Goal: Task Accomplishment & Management: Use online tool/utility

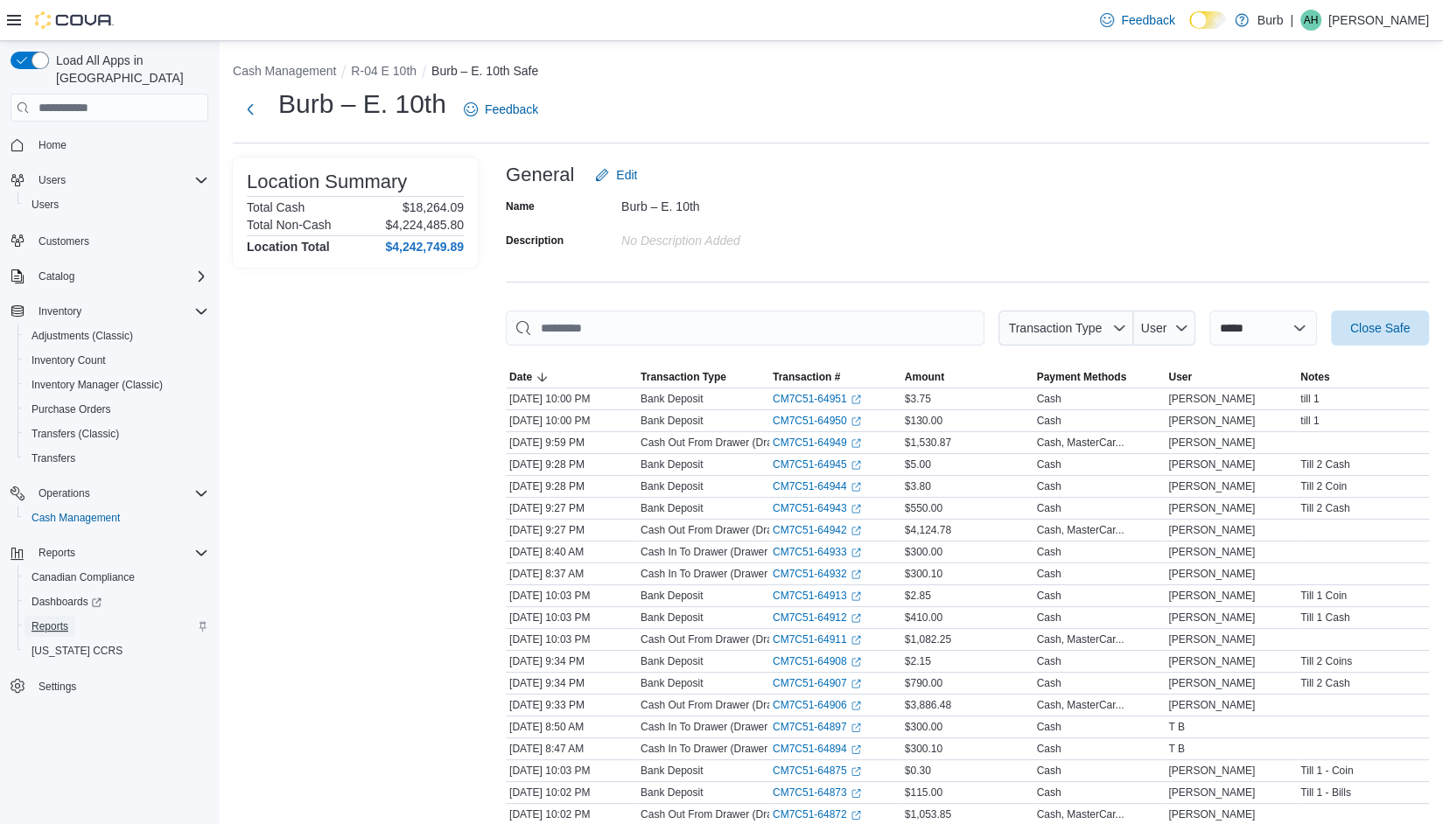
click at [51, 620] on span "Reports" at bounding box center [50, 627] width 37 height 14
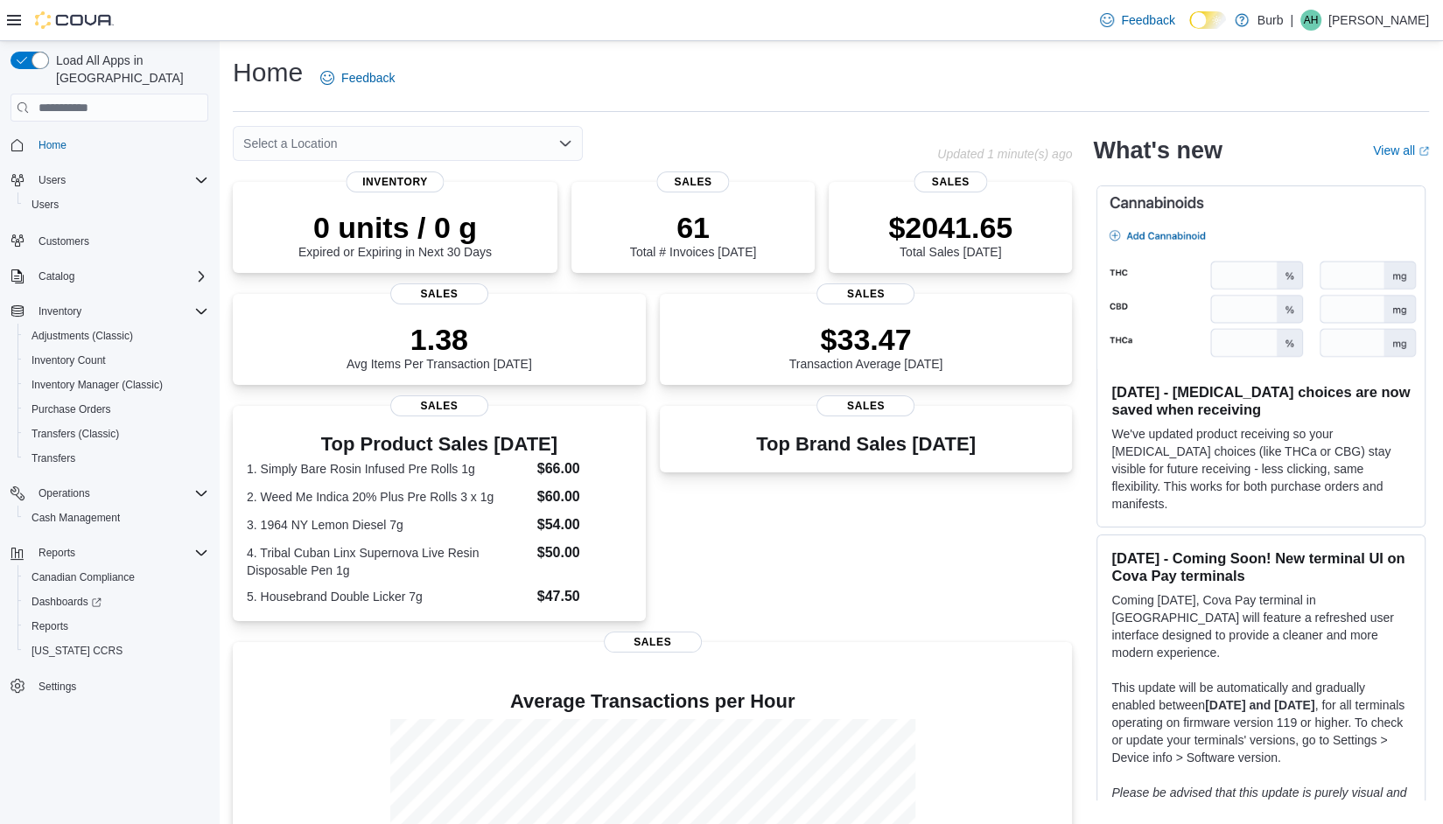
click at [531, 133] on div "Select a Location" at bounding box center [408, 143] width 350 height 35
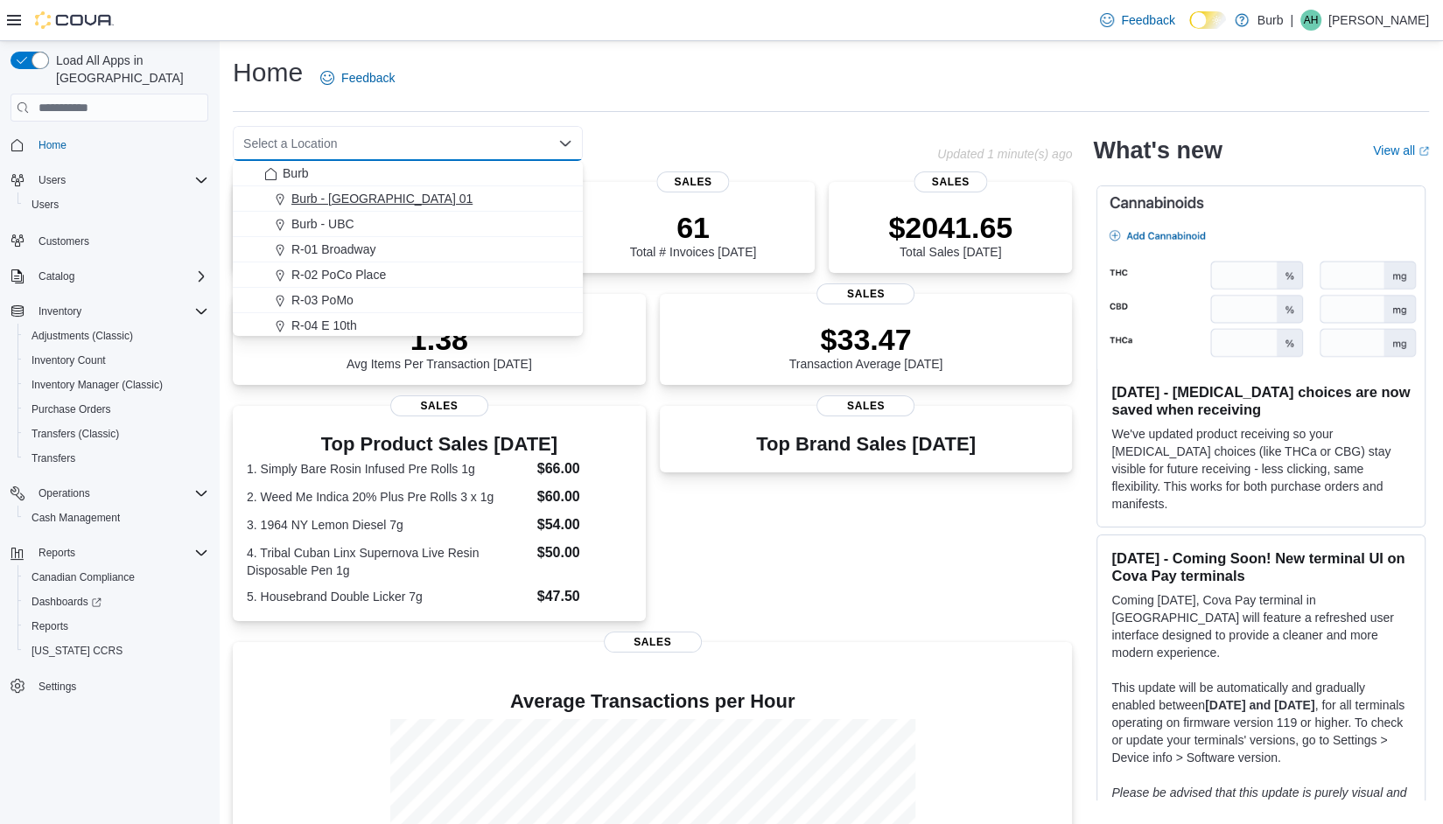
click at [337, 206] on span "Burb - DC 01" at bounding box center [381, 199] width 181 height 18
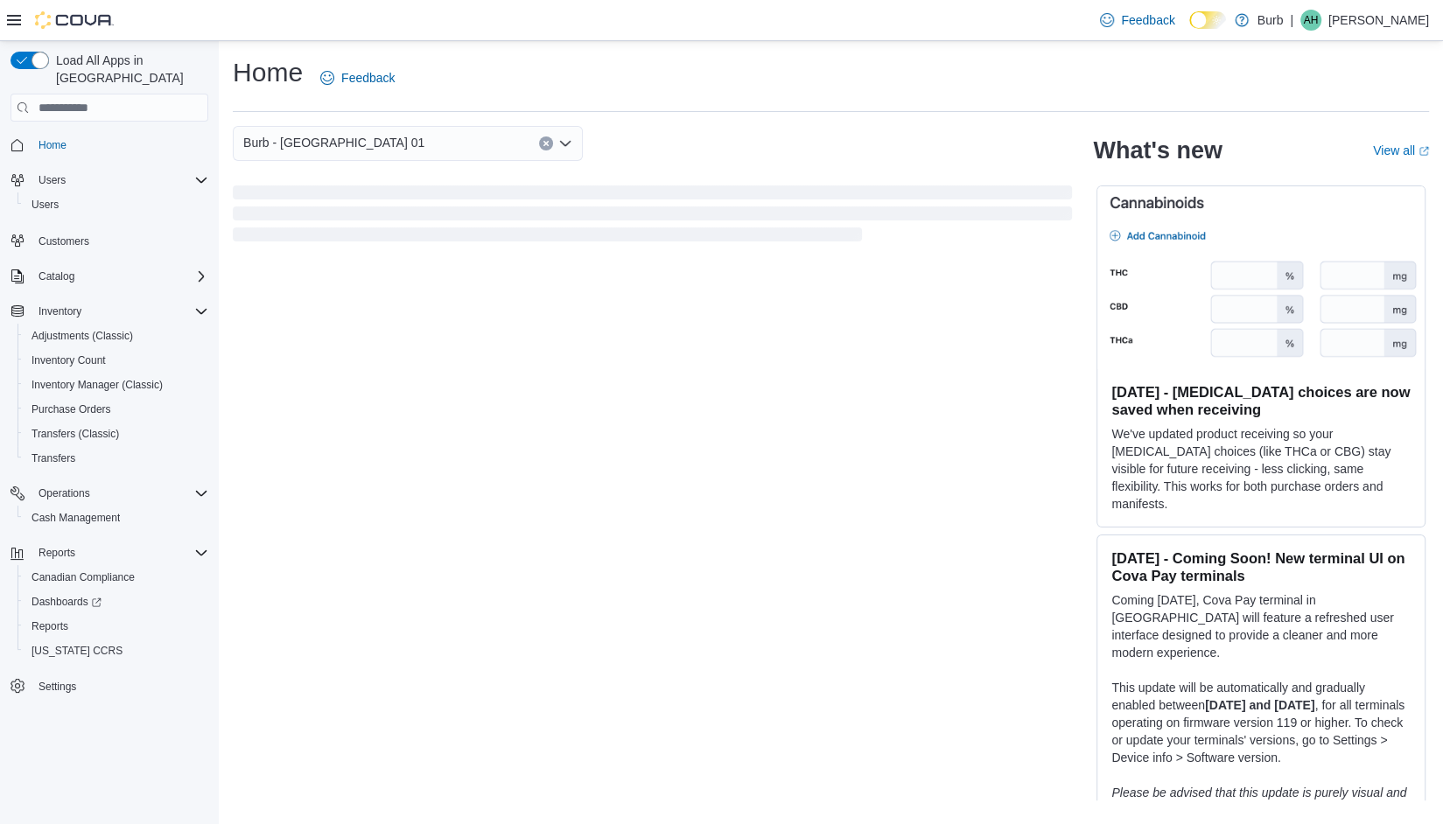
click at [551, 148] on div "Burb - DC 01 Combo box. Selected. Burb - DC 01. Press Backspace to delete Burb …" at bounding box center [408, 143] width 350 height 35
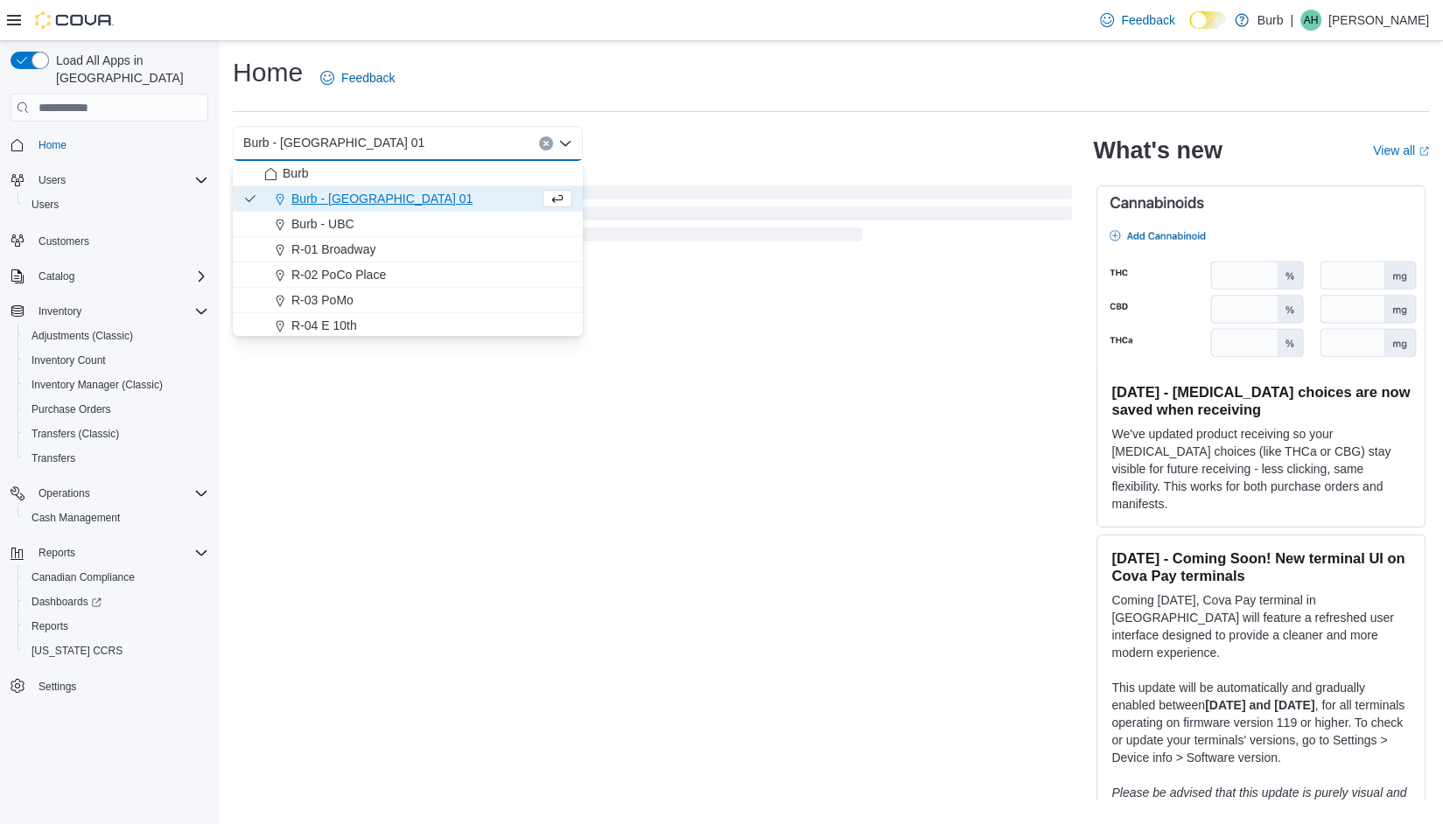
click at [545, 148] on button "Clear input" at bounding box center [546, 144] width 14 height 14
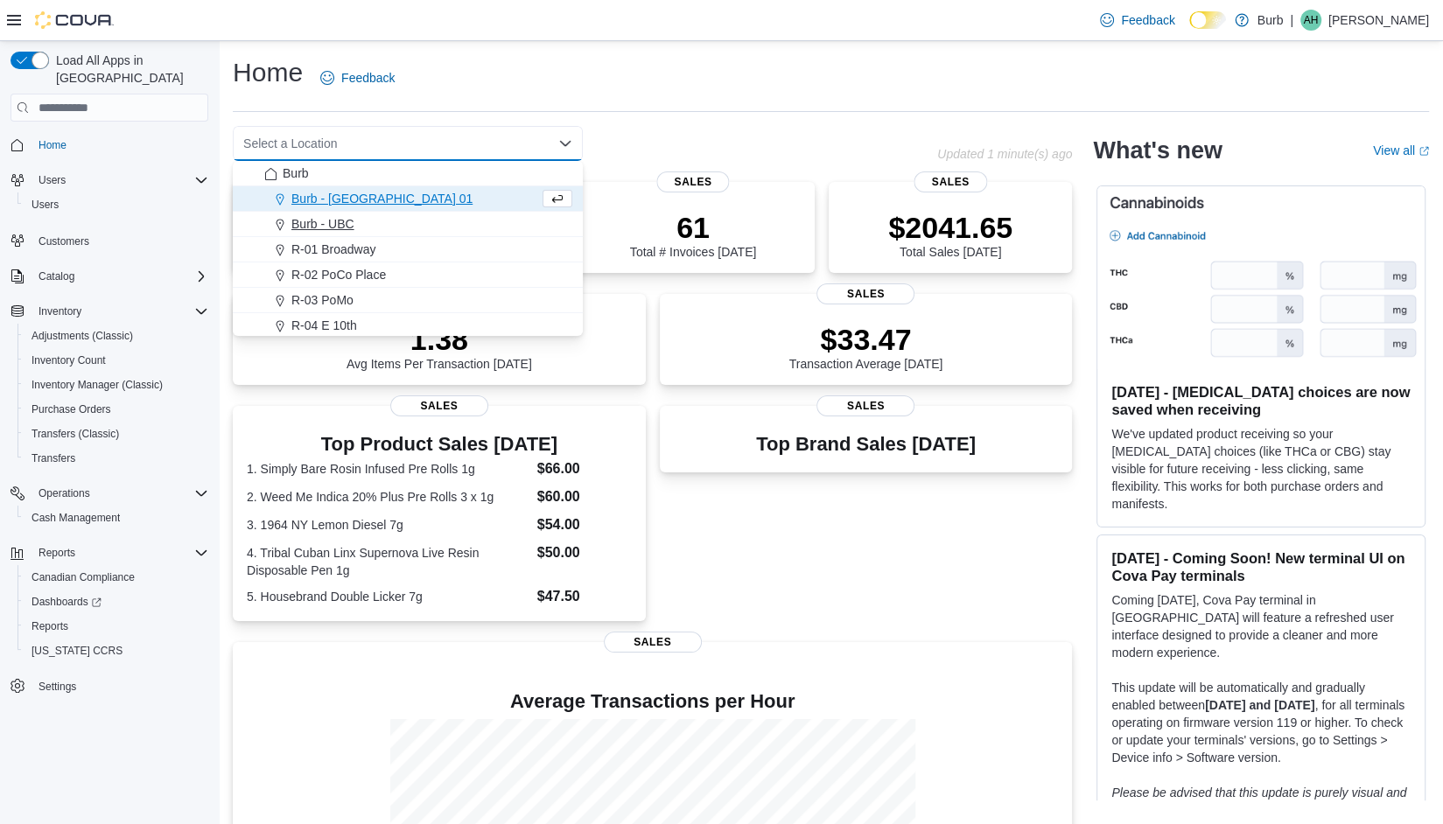
click at [345, 218] on span "Burb - UBC" at bounding box center [322, 224] width 63 height 18
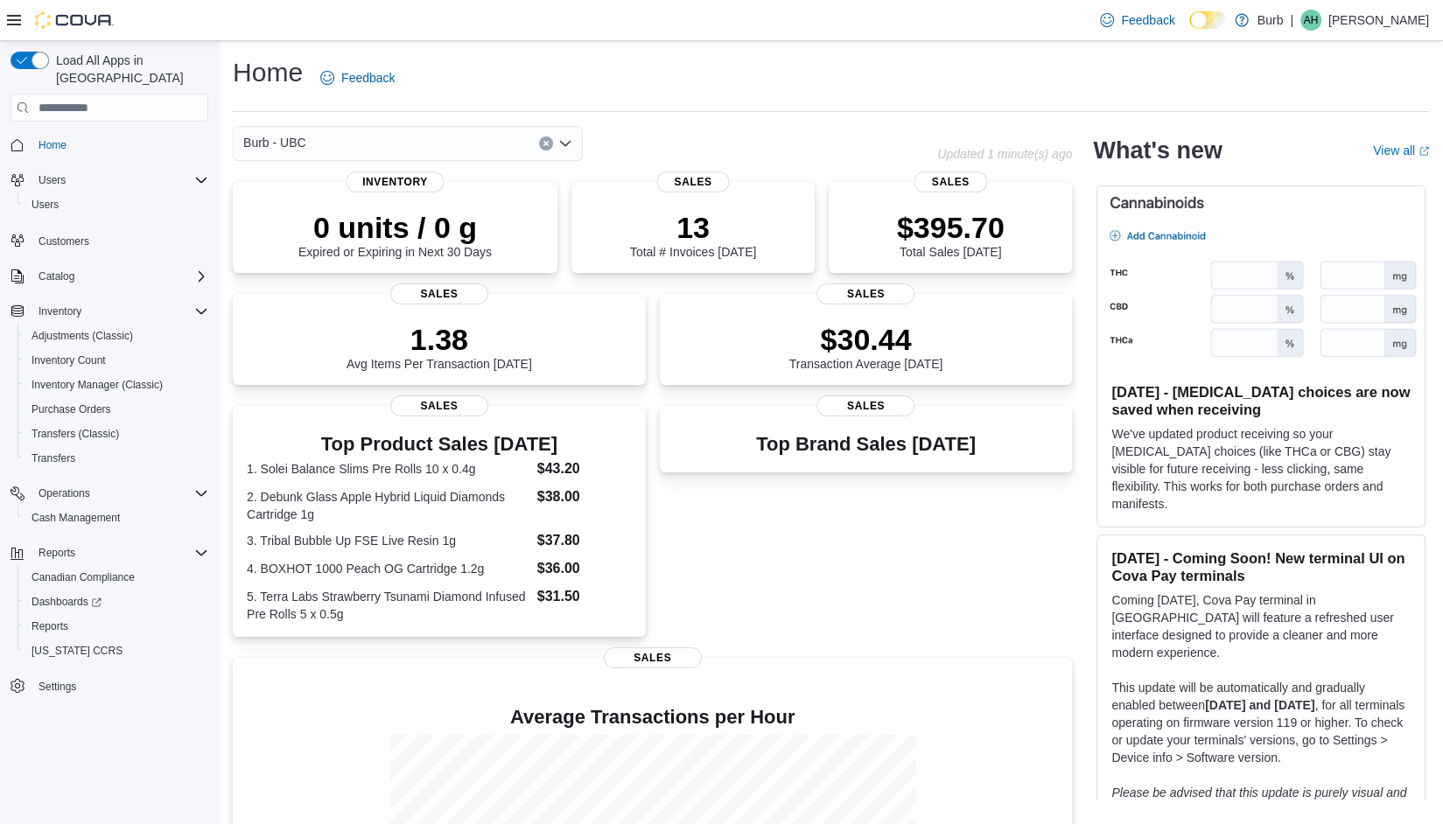
click at [544, 149] on button "Clear input" at bounding box center [546, 144] width 14 height 14
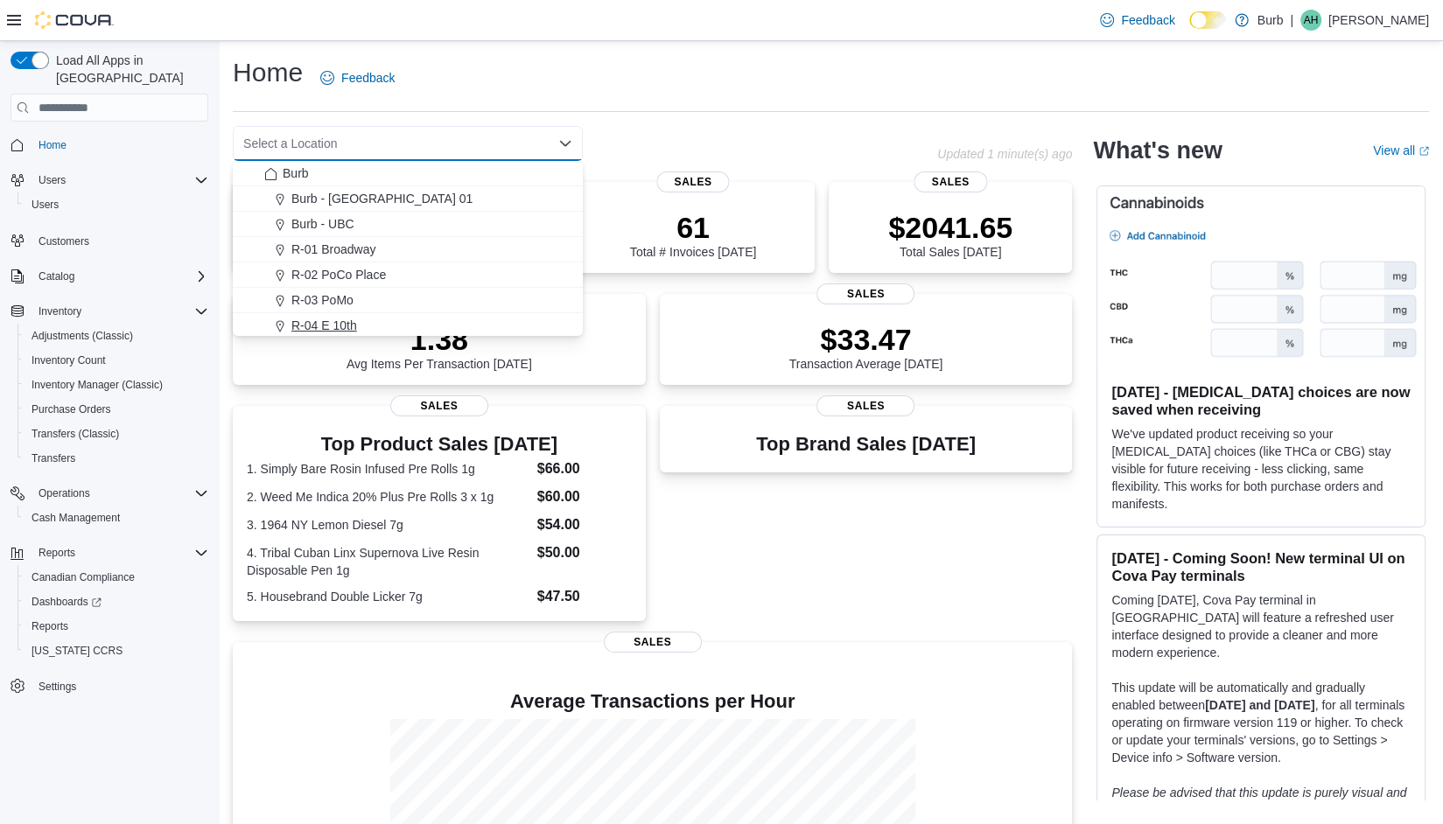
click at [352, 331] on span "R-04 E 10th" at bounding box center [324, 326] width 66 height 18
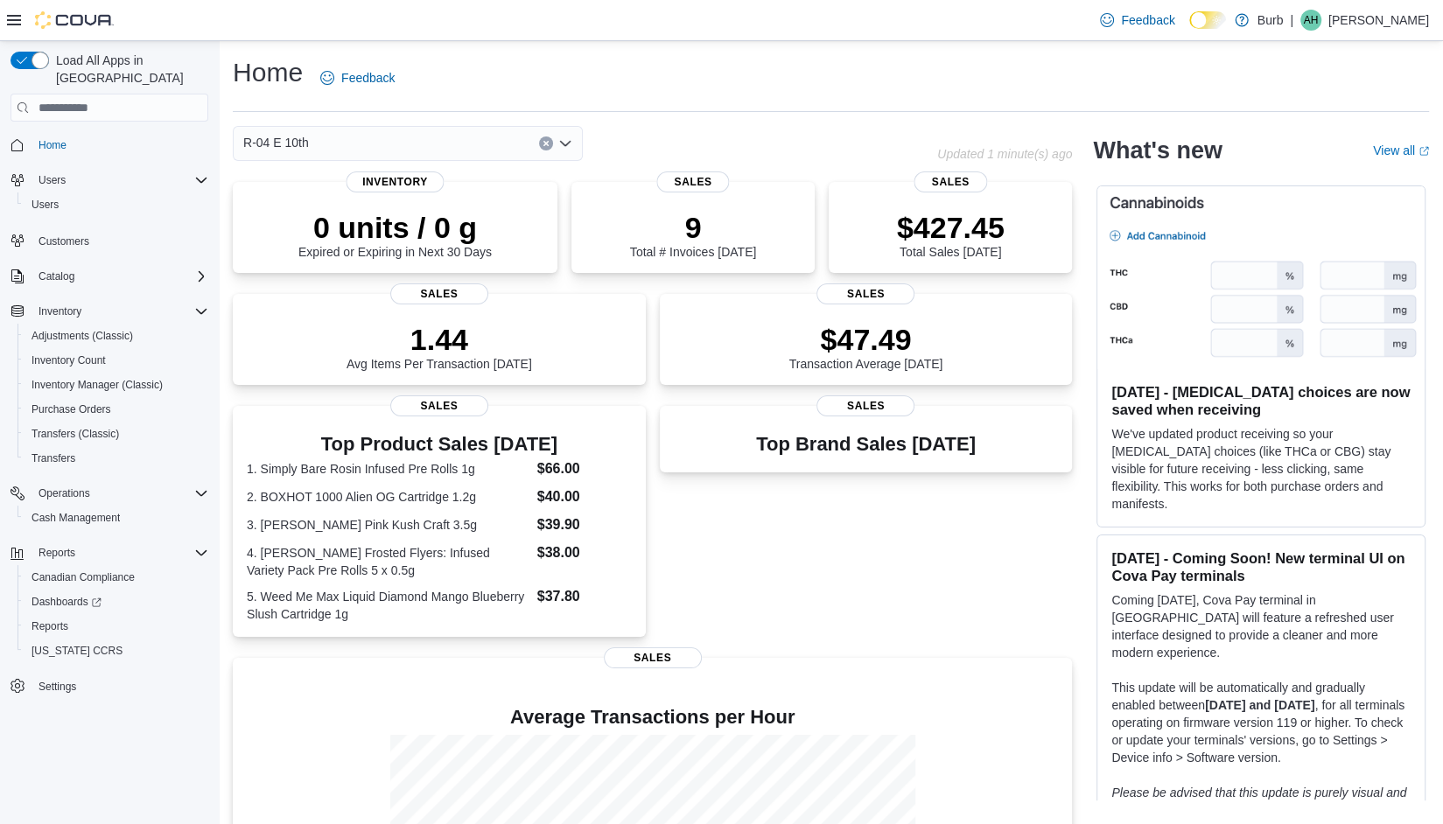
click at [551, 144] on button "Clear input" at bounding box center [546, 144] width 14 height 14
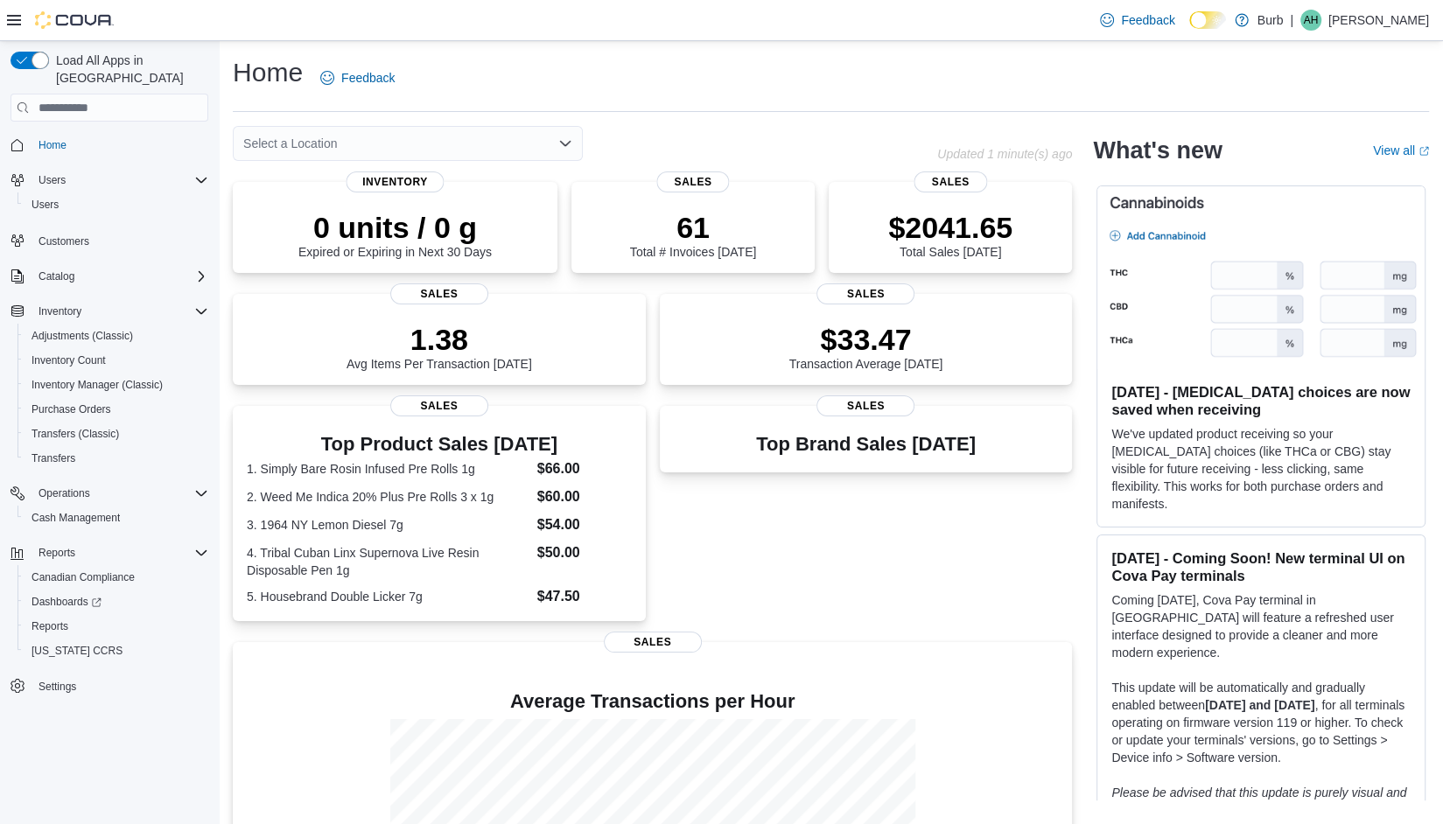
click at [434, 72] on div "Home Feedback" at bounding box center [831, 78] width 1196 height 46
click at [47, 620] on span "Reports" at bounding box center [50, 627] width 37 height 14
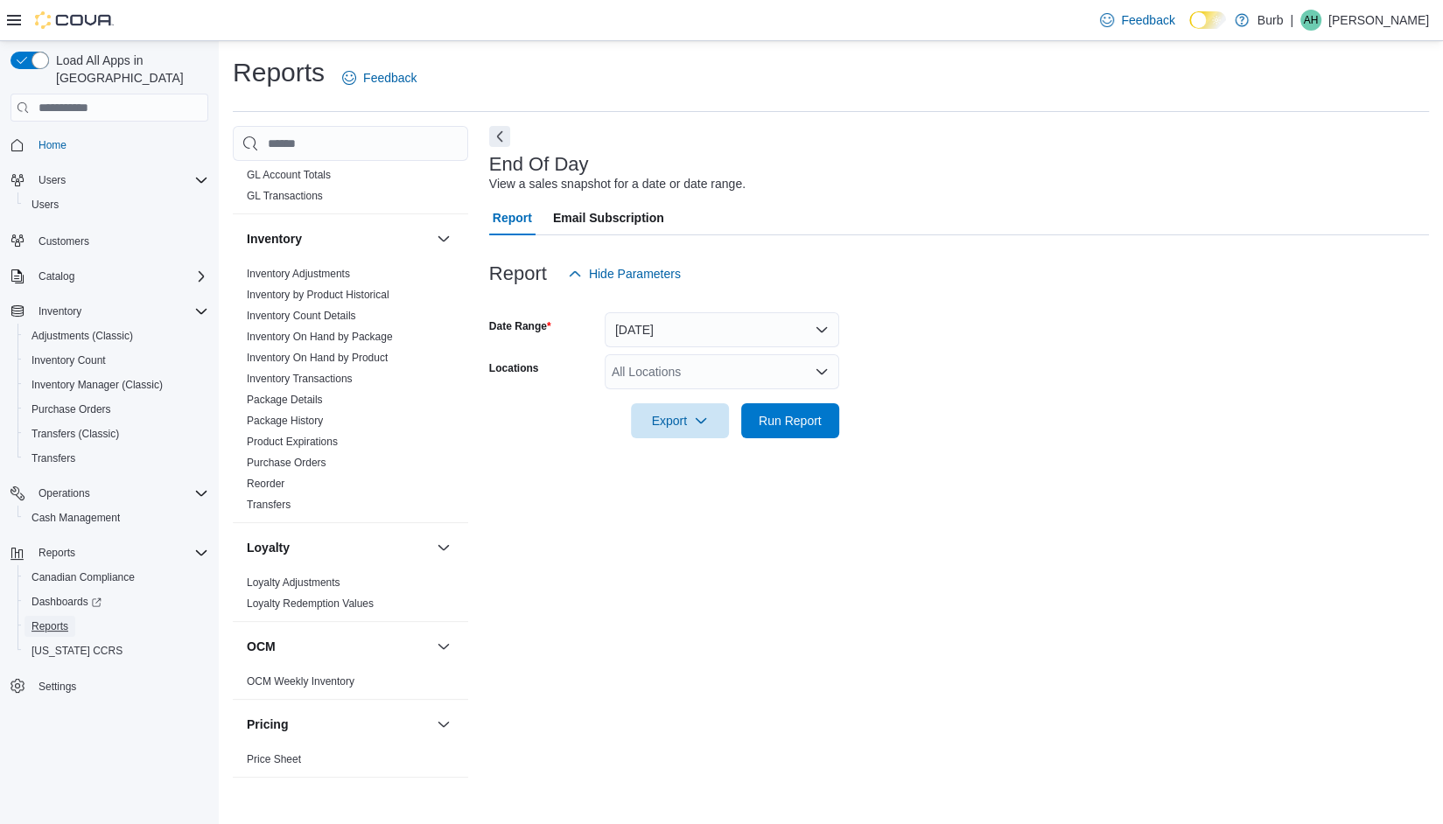
scroll to position [506, 0]
click at [322, 268] on link "Inventory Adjustments" at bounding box center [298, 272] width 103 height 12
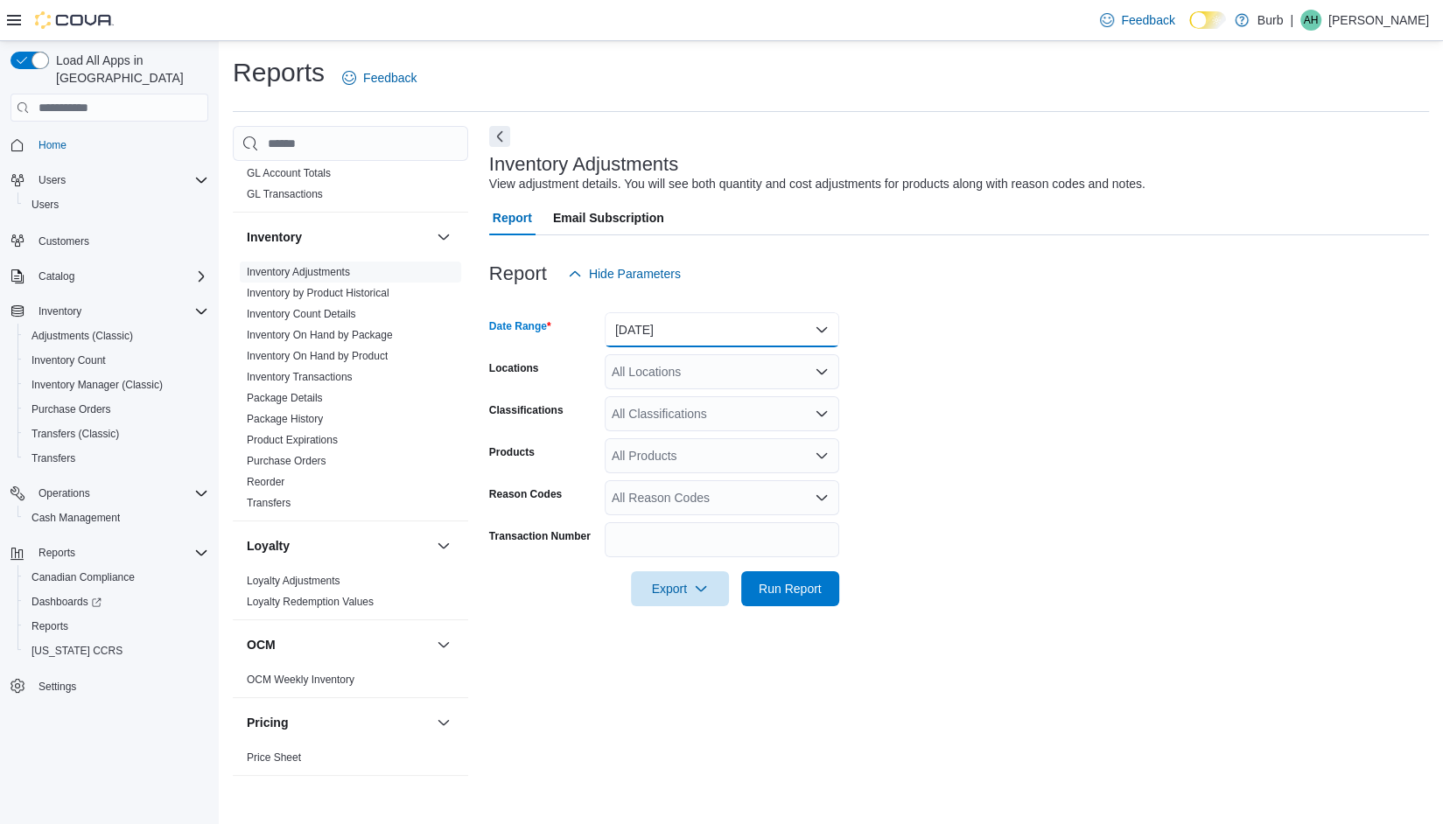
click at [694, 324] on button "Yesterday" at bounding box center [722, 329] width 235 height 35
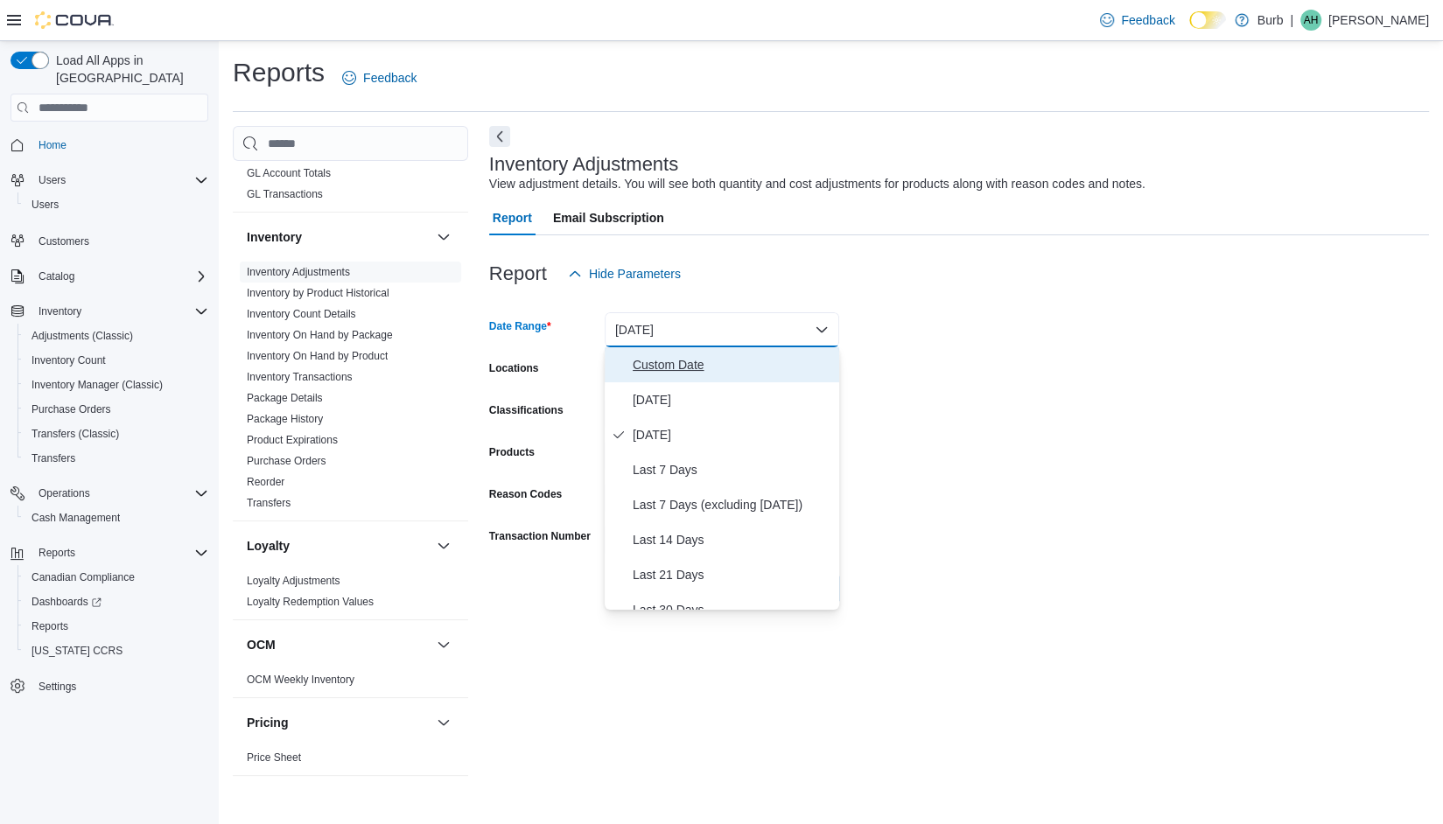
click at [655, 361] on span "Custom Date" at bounding box center [733, 364] width 200 height 21
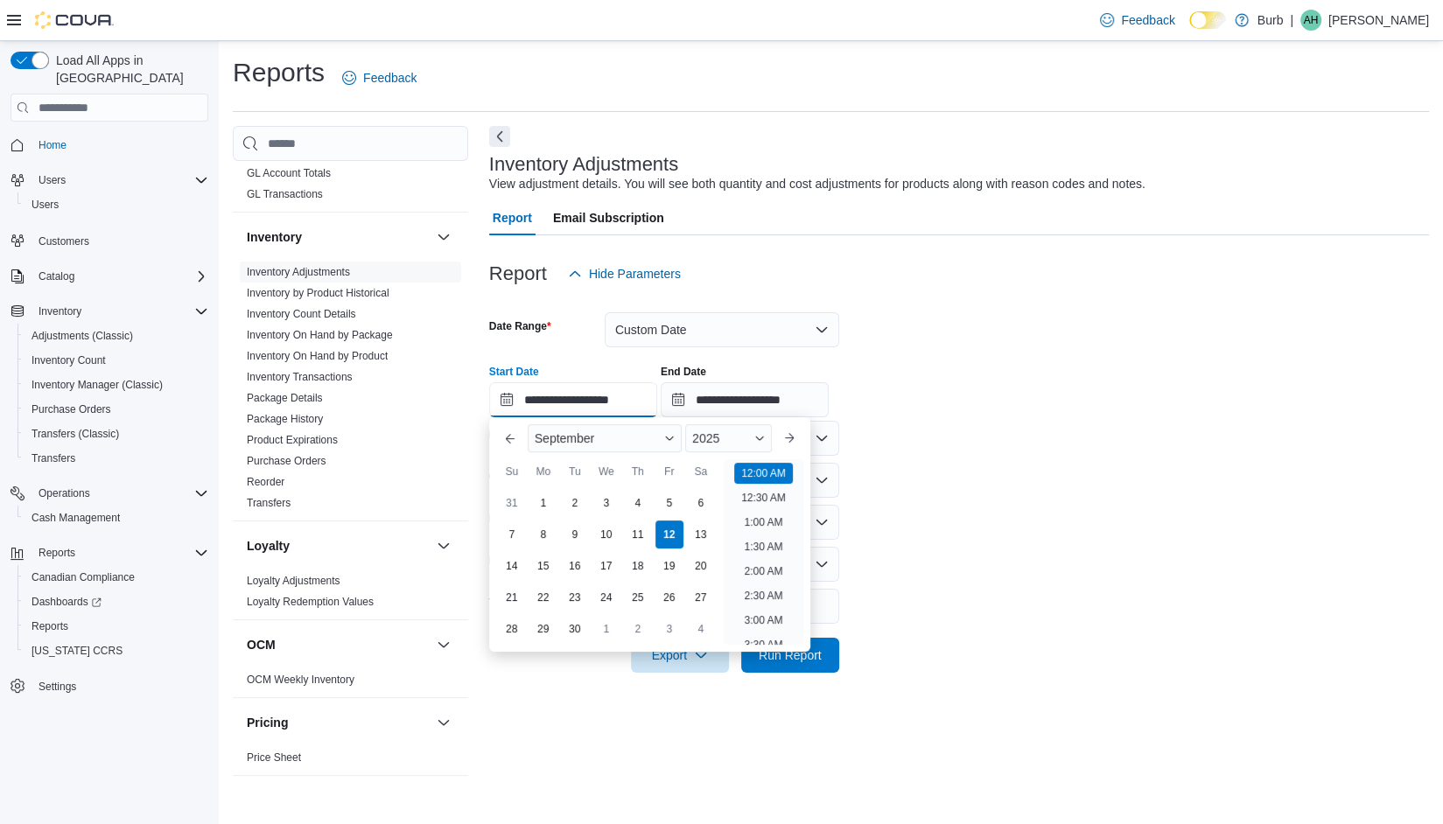
click at [577, 408] on input "**********" at bounding box center [573, 399] width 168 height 35
click at [532, 499] on div "1" at bounding box center [543, 502] width 31 height 31
type input "**********"
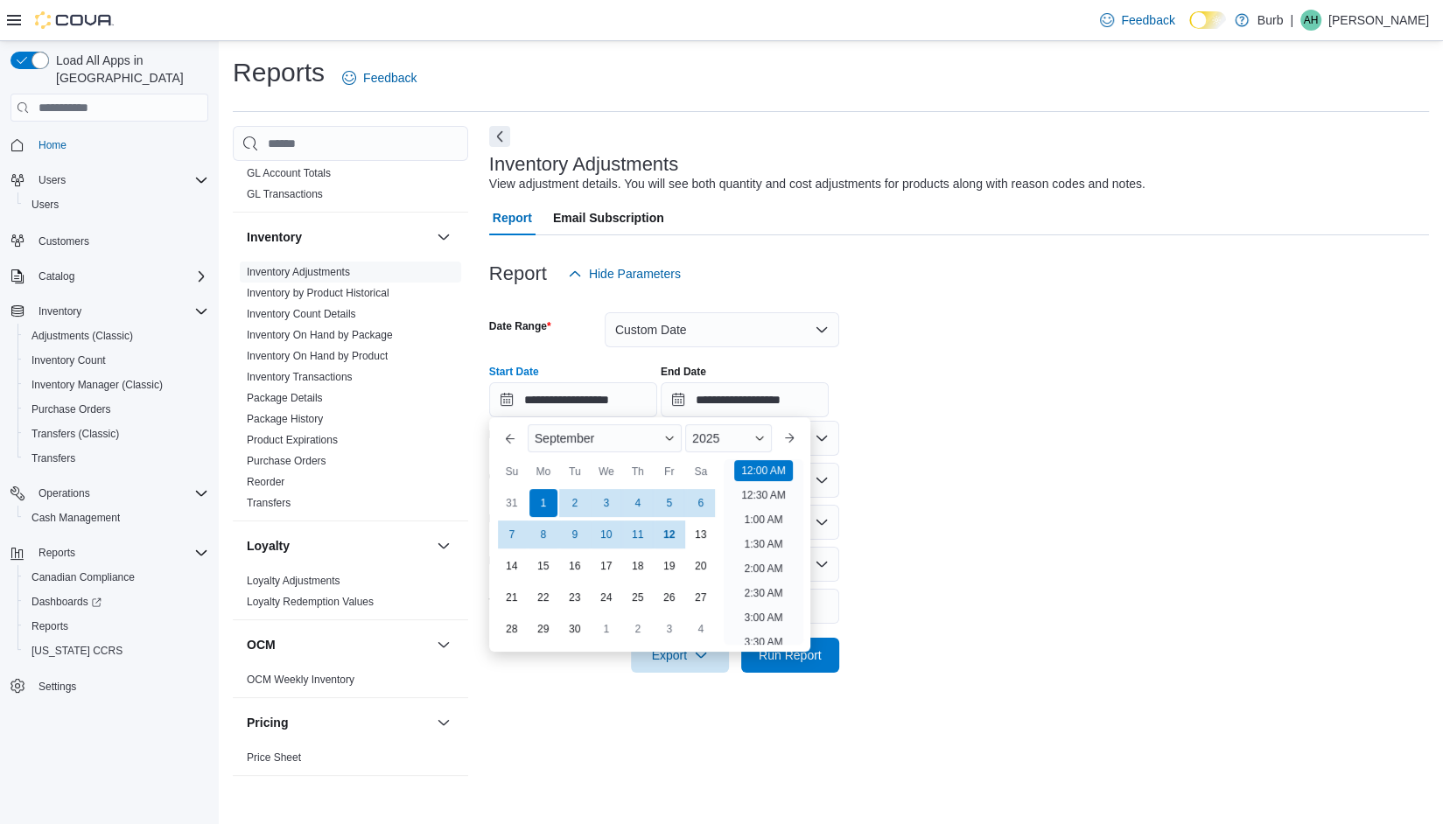
click at [904, 298] on div at bounding box center [959, 301] width 940 height 21
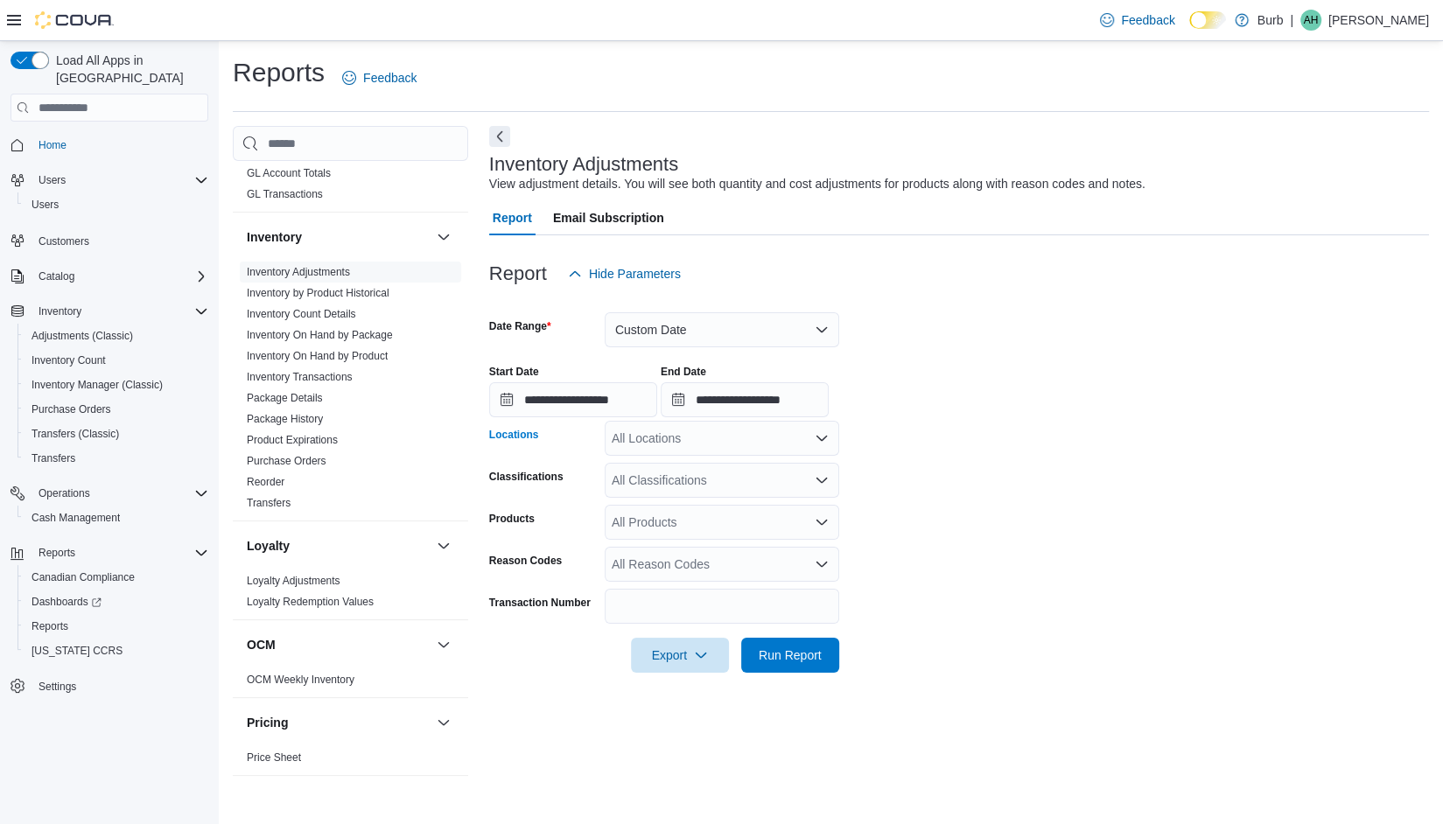
click at [690, 443] on div "All Locations" at bounding box center [722, 438] width 235 height 35
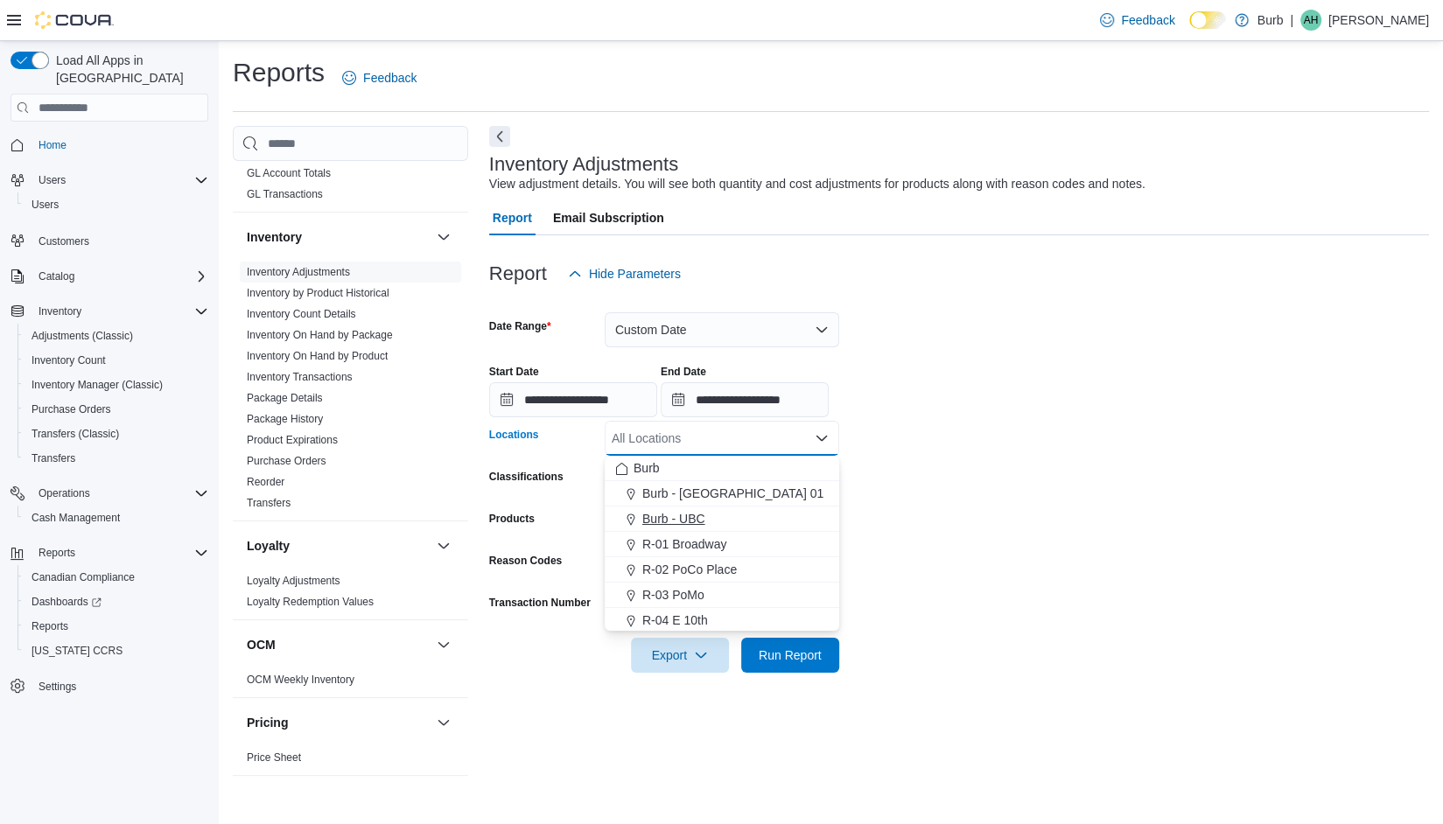
click at [659, 519] on span "Burb - UBC" at bounding box center [673, 519] width 63 height 18
click at [938, 449] on form "**********" at bounding box center [959, 482] width 940 height 382
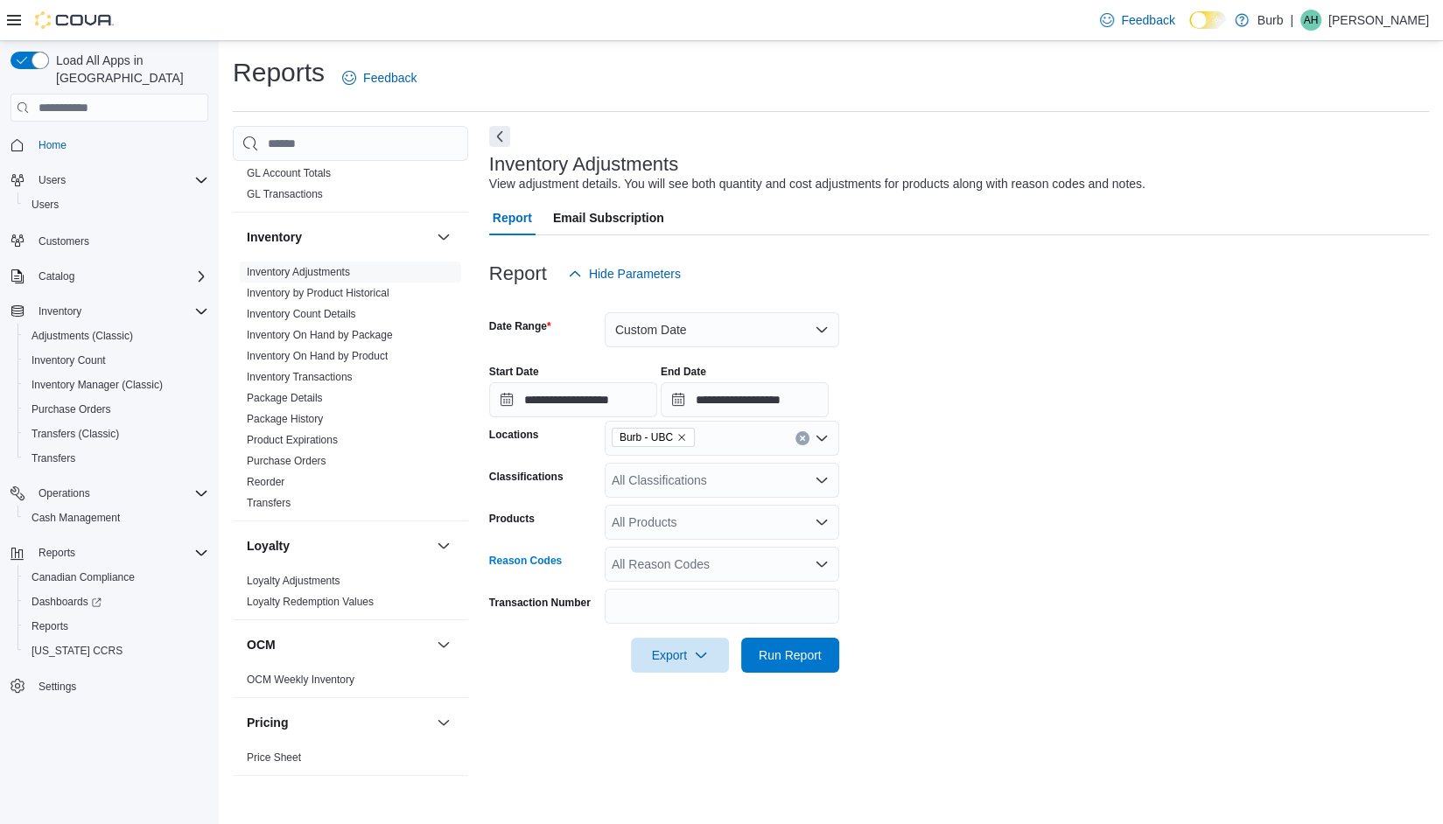
click at [678, 566] on div "All Reason Codes" at bounding box center [722, 564] width 235 height 35
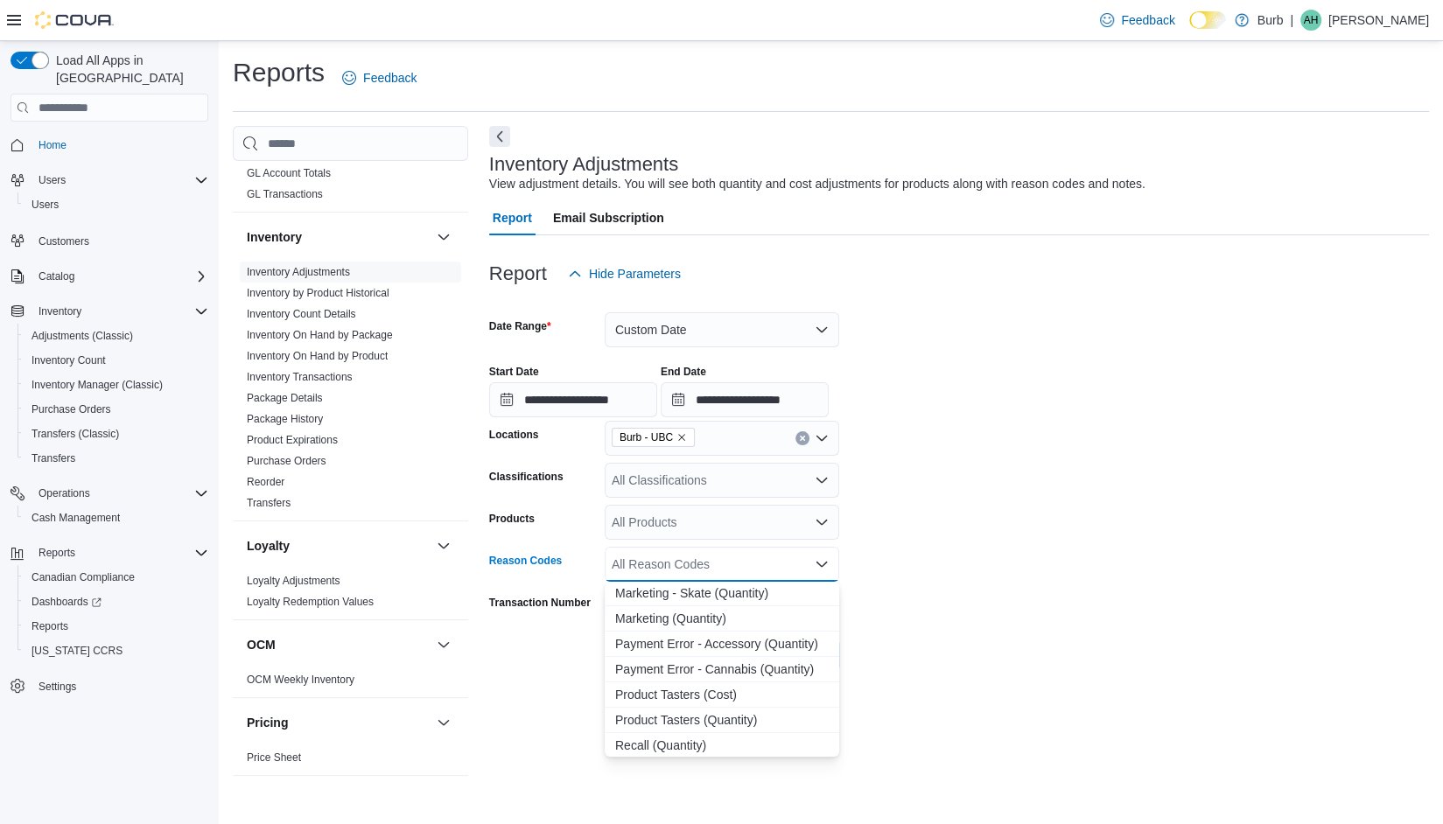
scroll to position [207, 0]
click at [672, 662] on span "Product Tasters (Quantity)" at bounding box center [722, 666] width 214 height 18
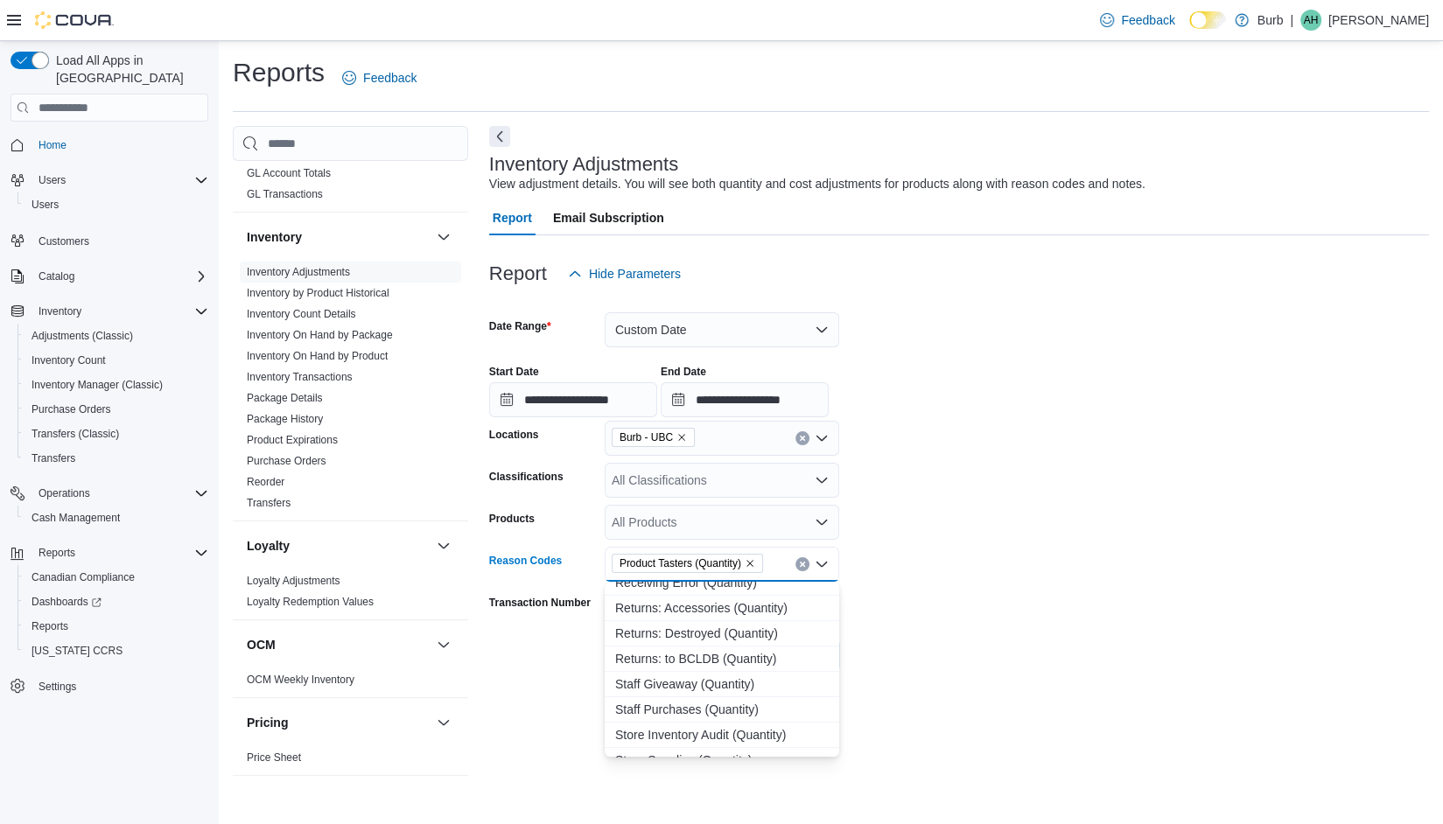
scroll to position [344, 0]
click at [697, 675] on span "Staff Giveaway (Quantity)" at bounding box center [722, 682] width 214 height 18
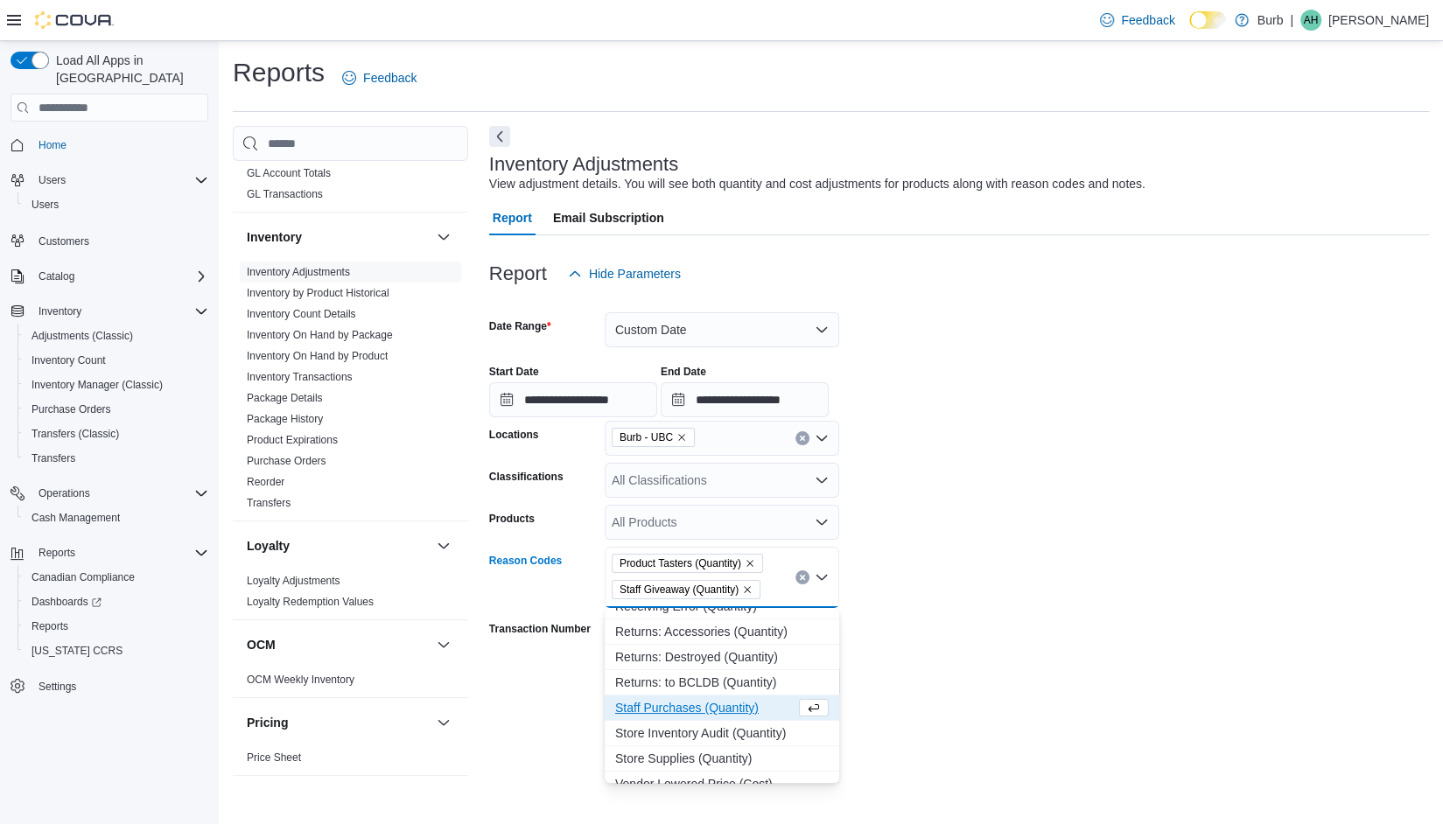
click at [1036, 557] on form "**********" at bounding box center [959, 495] width 940 height 408
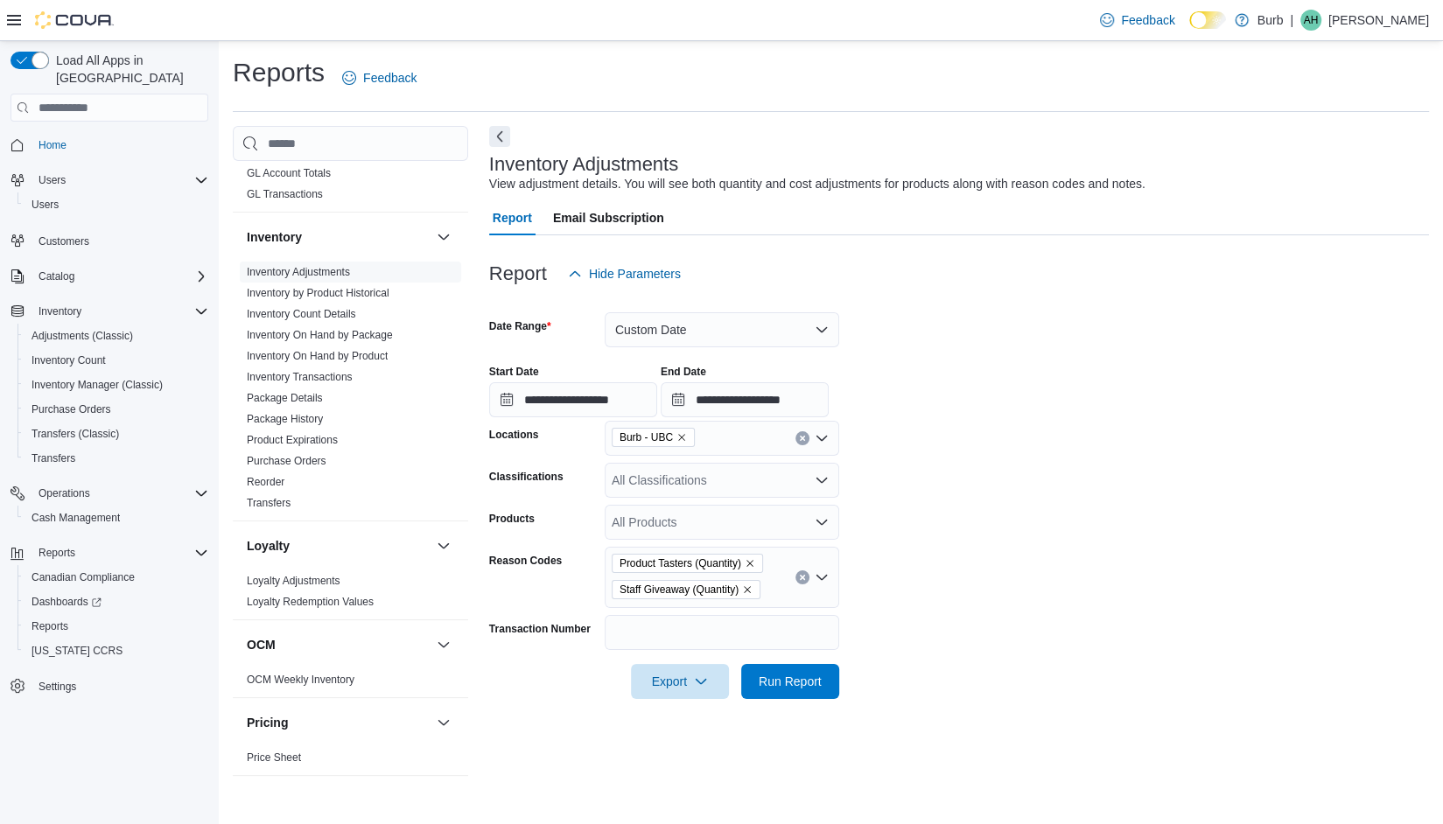
click at [771, 711] on div at bounding box center [959, 709] width 940 height 21
click at [819, 676] on span "Run Report" at bounding box center [790, 681] width 63 height 18
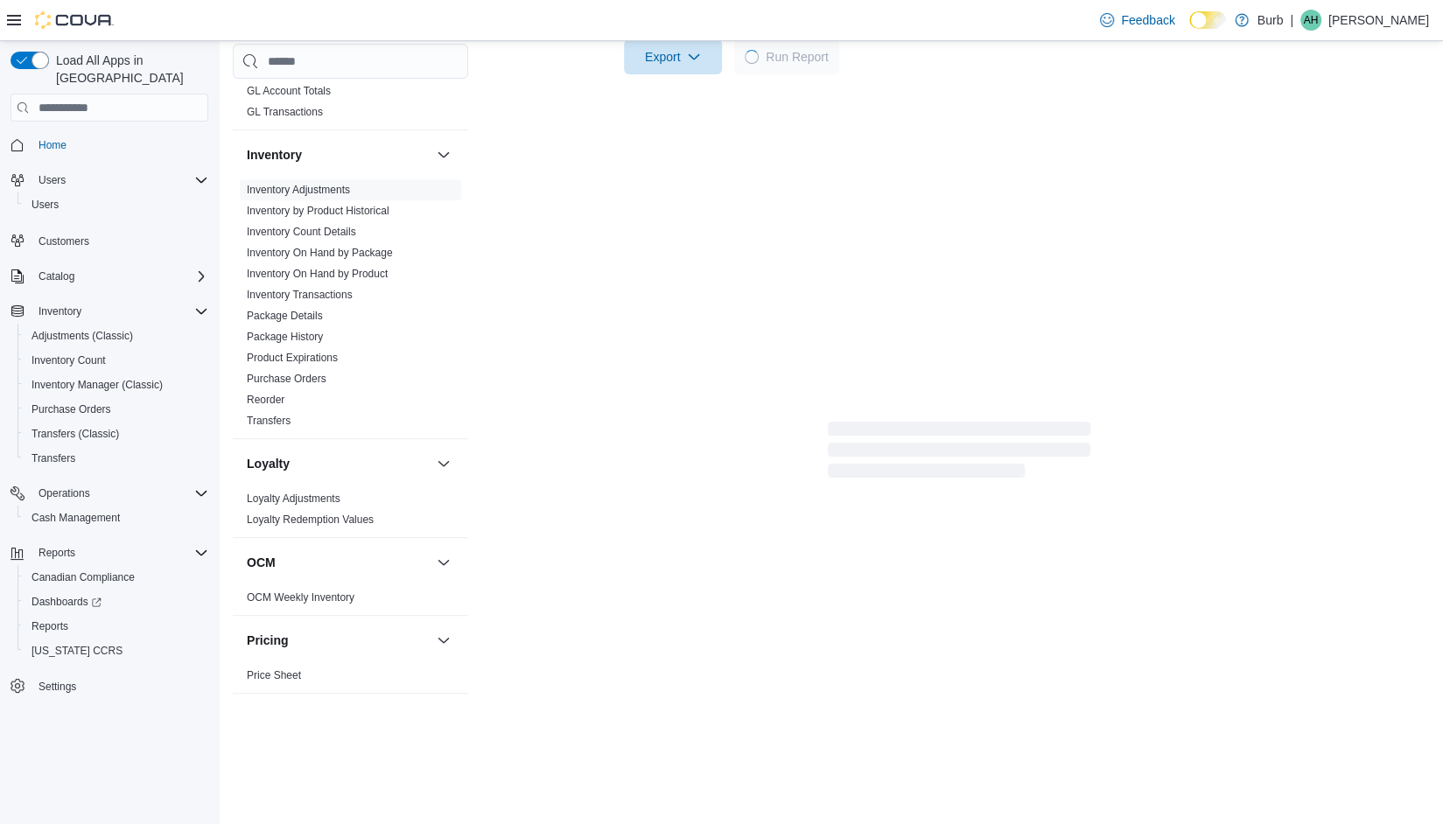
scroll to position [590, 0]
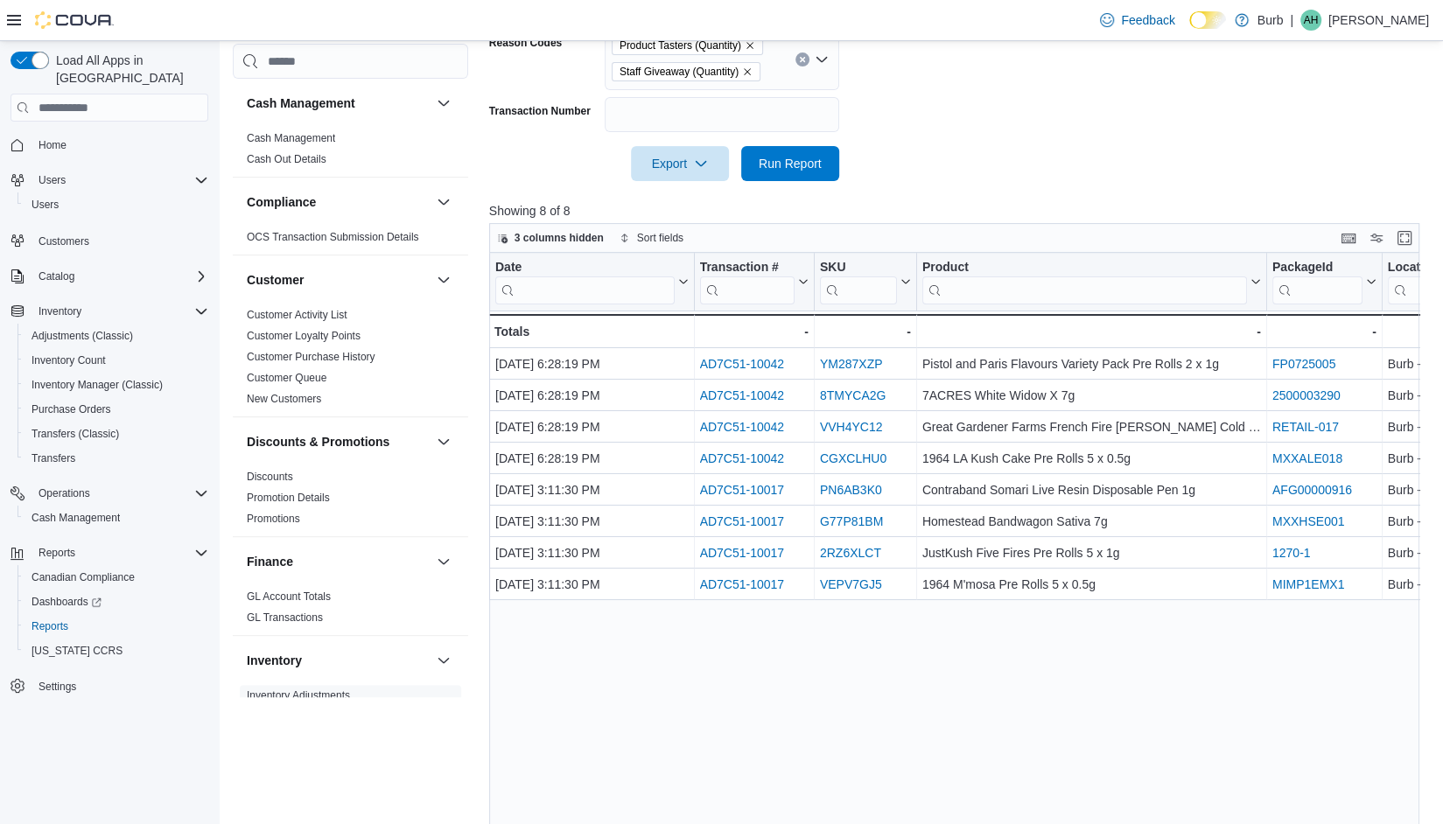
scroll to position [560, 0]
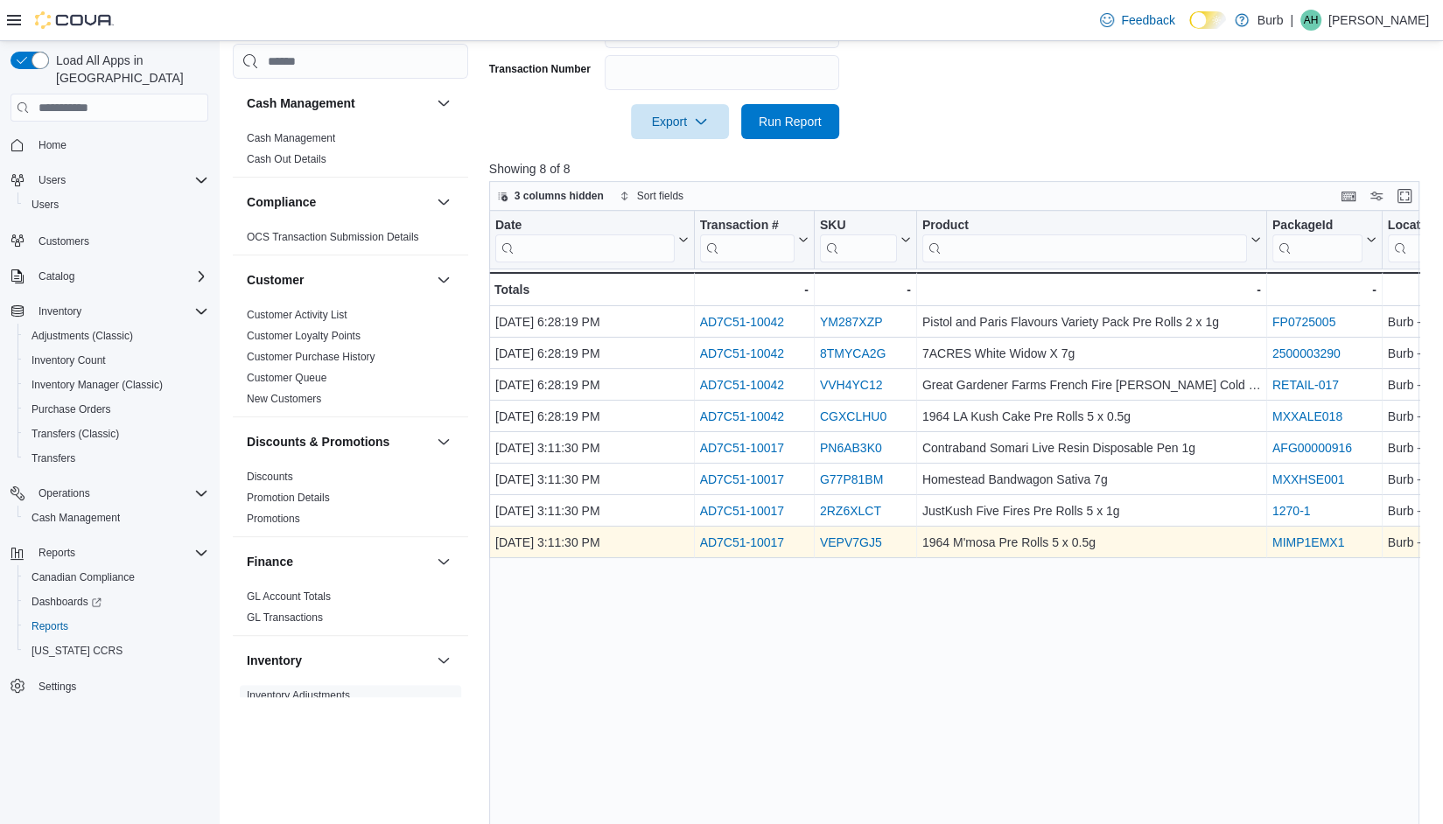
click at [744, 543] on link "AD7C51-10017" at bounding box center [741, 543] width 85 height 14
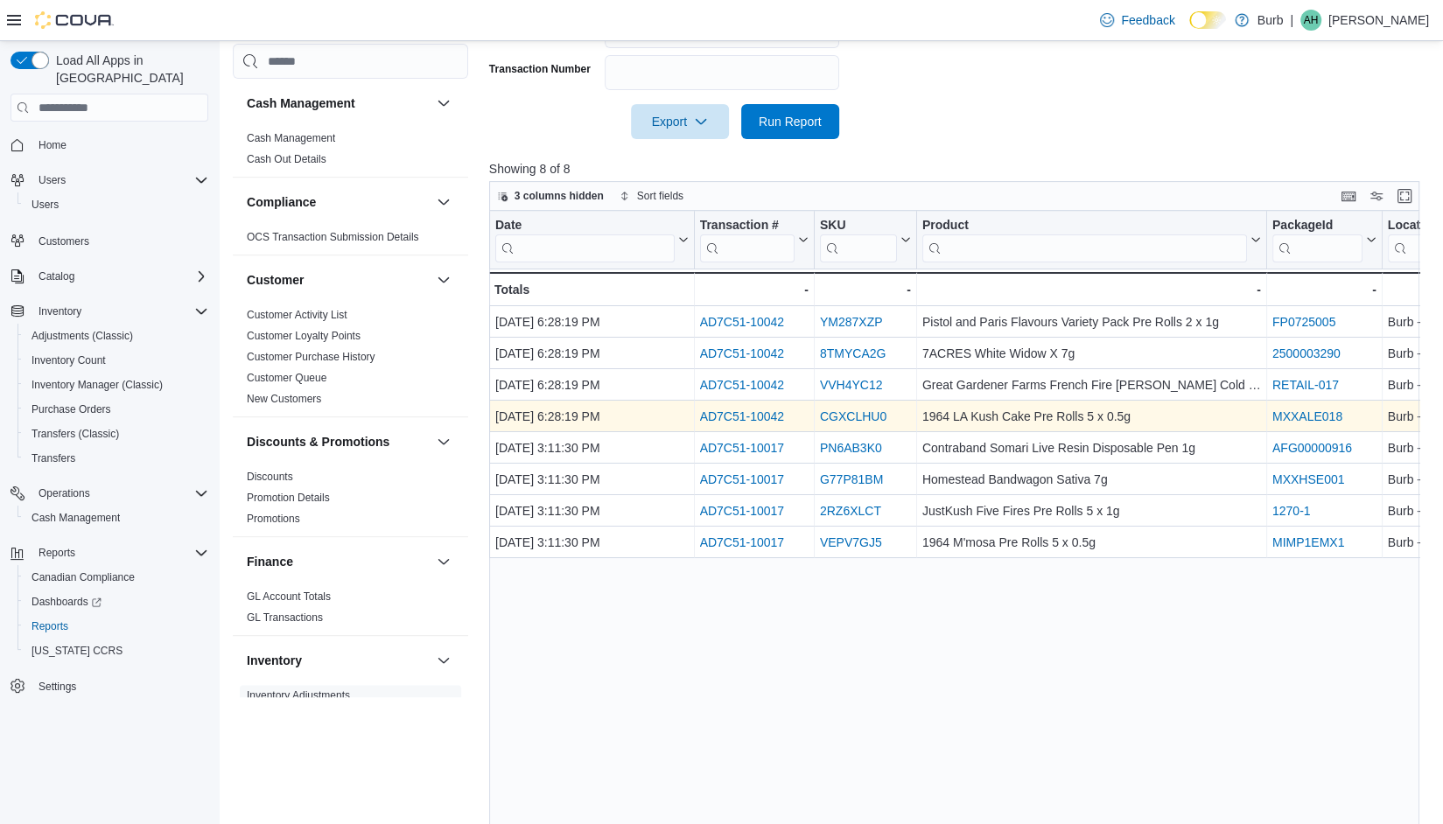
click at [761, 410] on link "AD7C51-10042" at bounding box center [741, 417] width 85 height 14
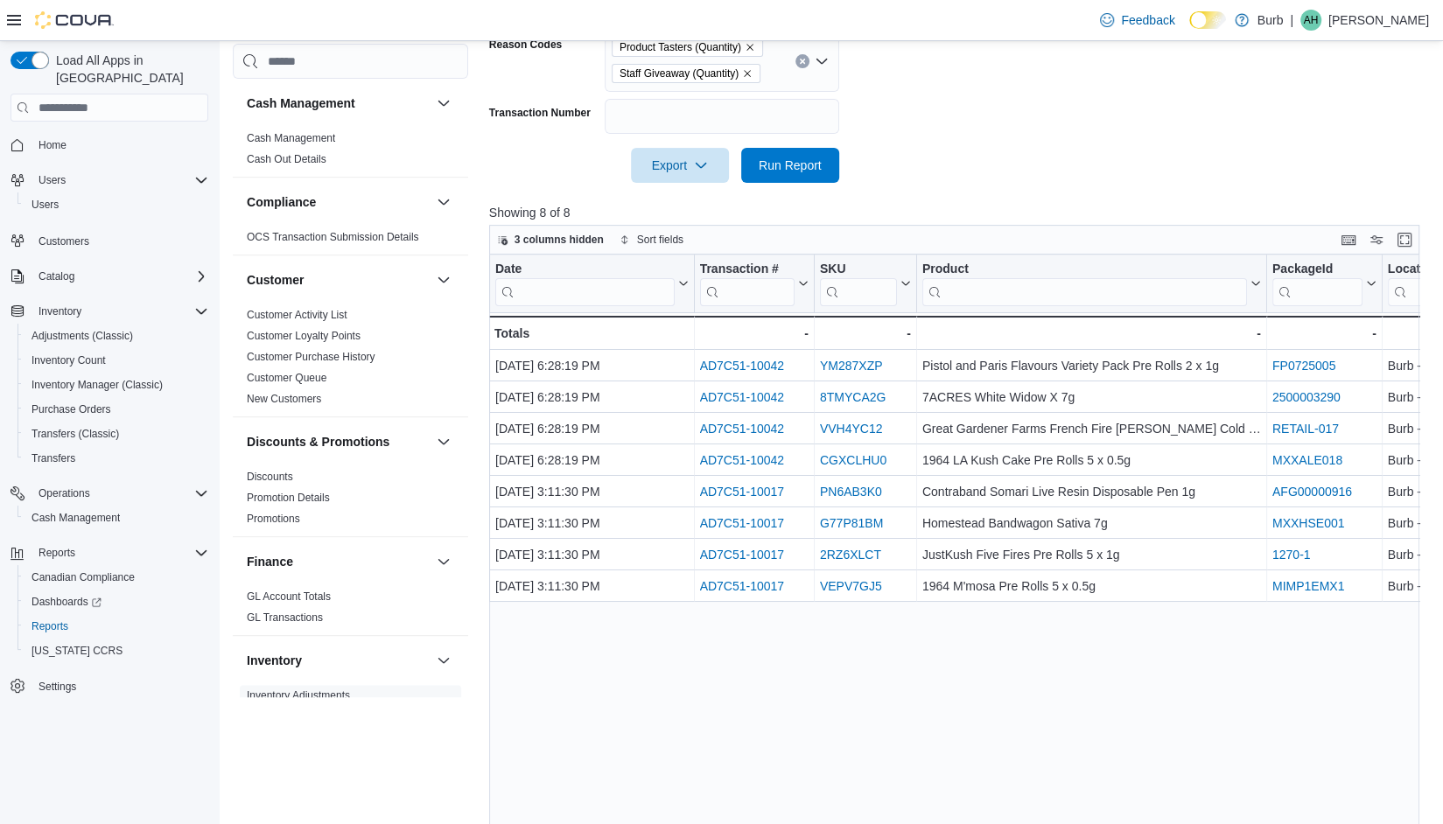
scroll to position [523, 0]
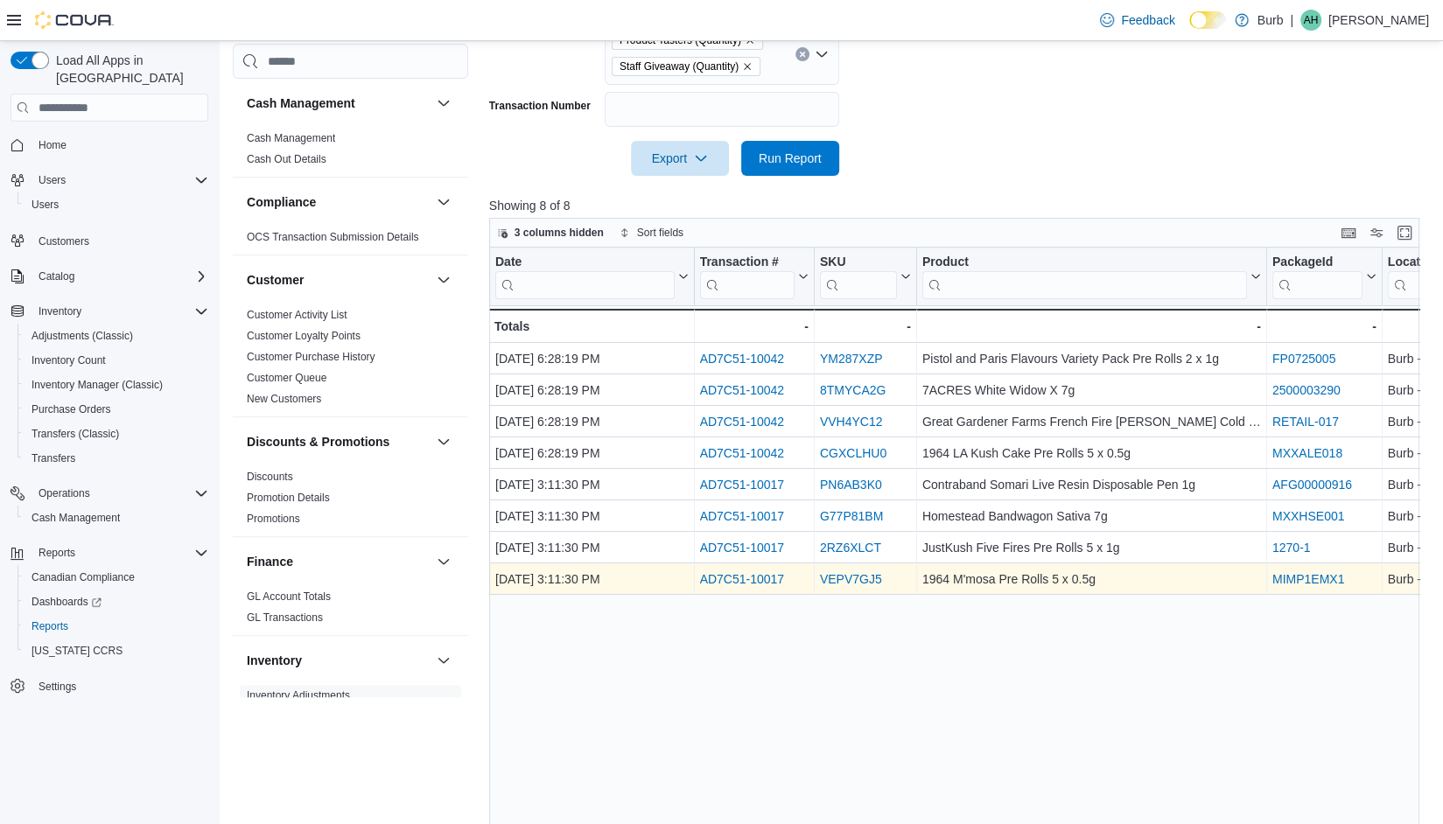
click at [742, 585] on link "AD7C51-10017" at bounding box center [741, 579] width 85 height 14
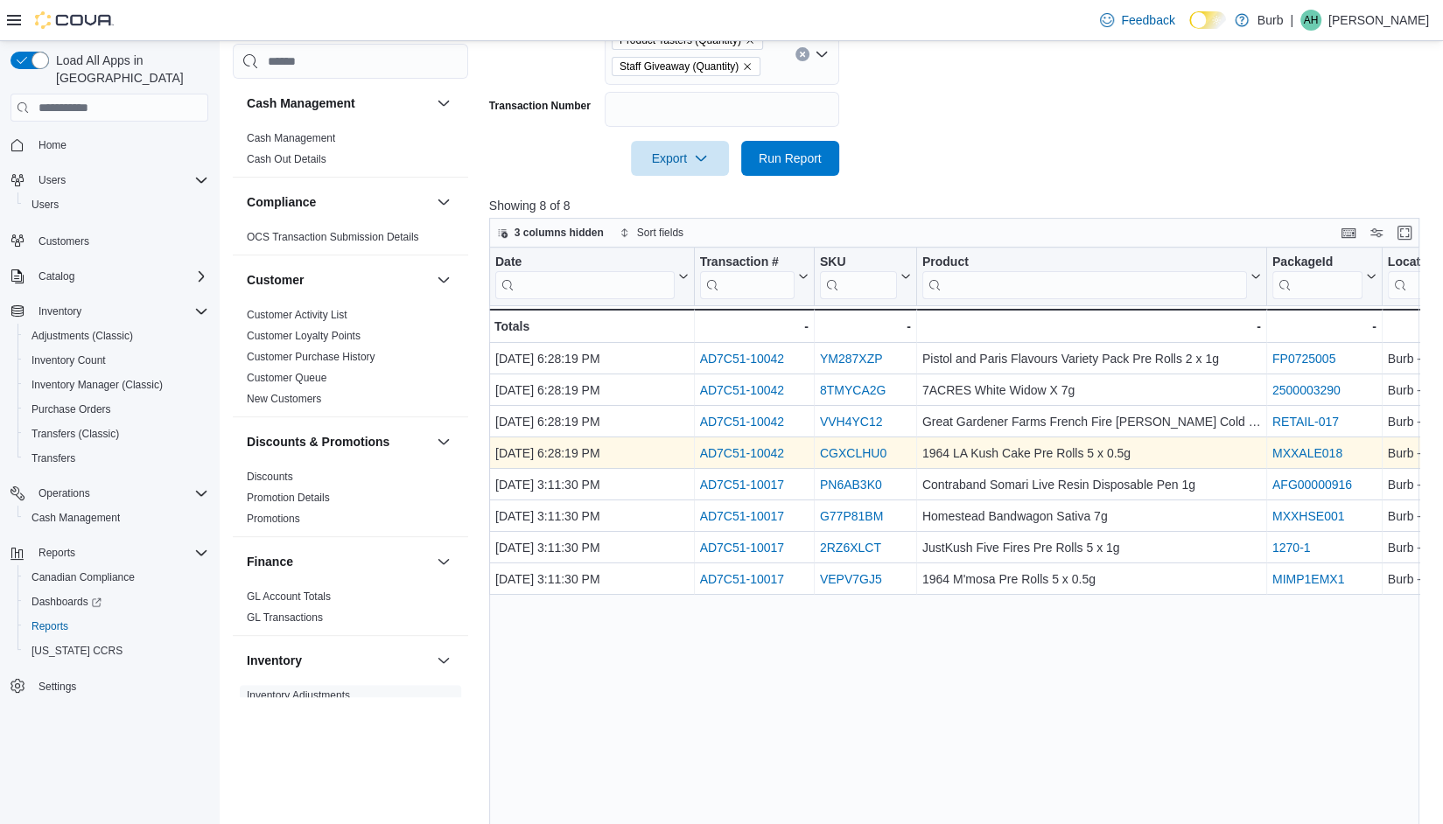
click at [772, 443] on div "AD7C51-10042" at bounding box center [753, 453] width 109 height 21
click at [733, 446] on link "AD7C51-10042" at bounding box center [741, 453] width 85 height 14
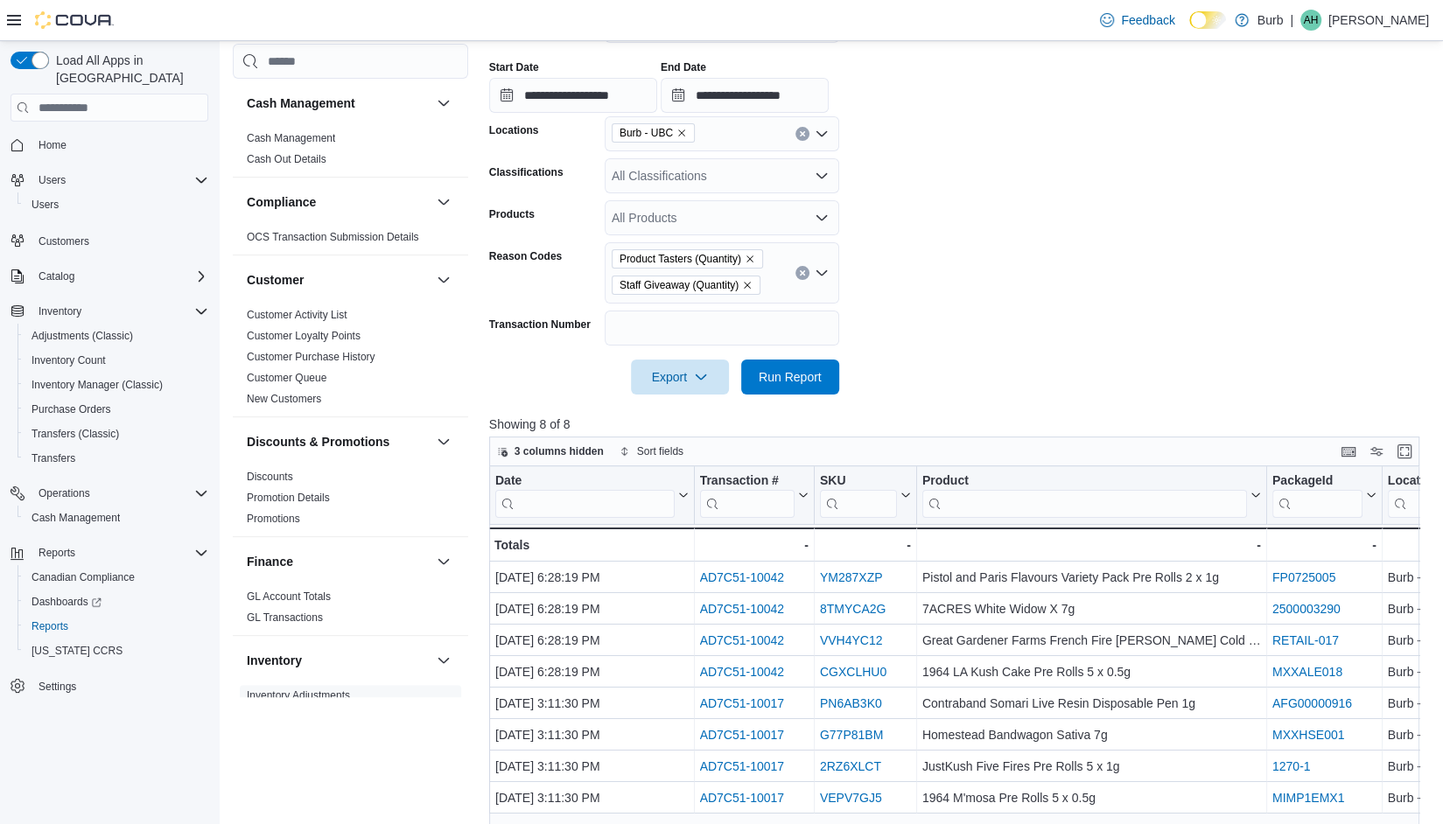
scroll to position [88, 0]
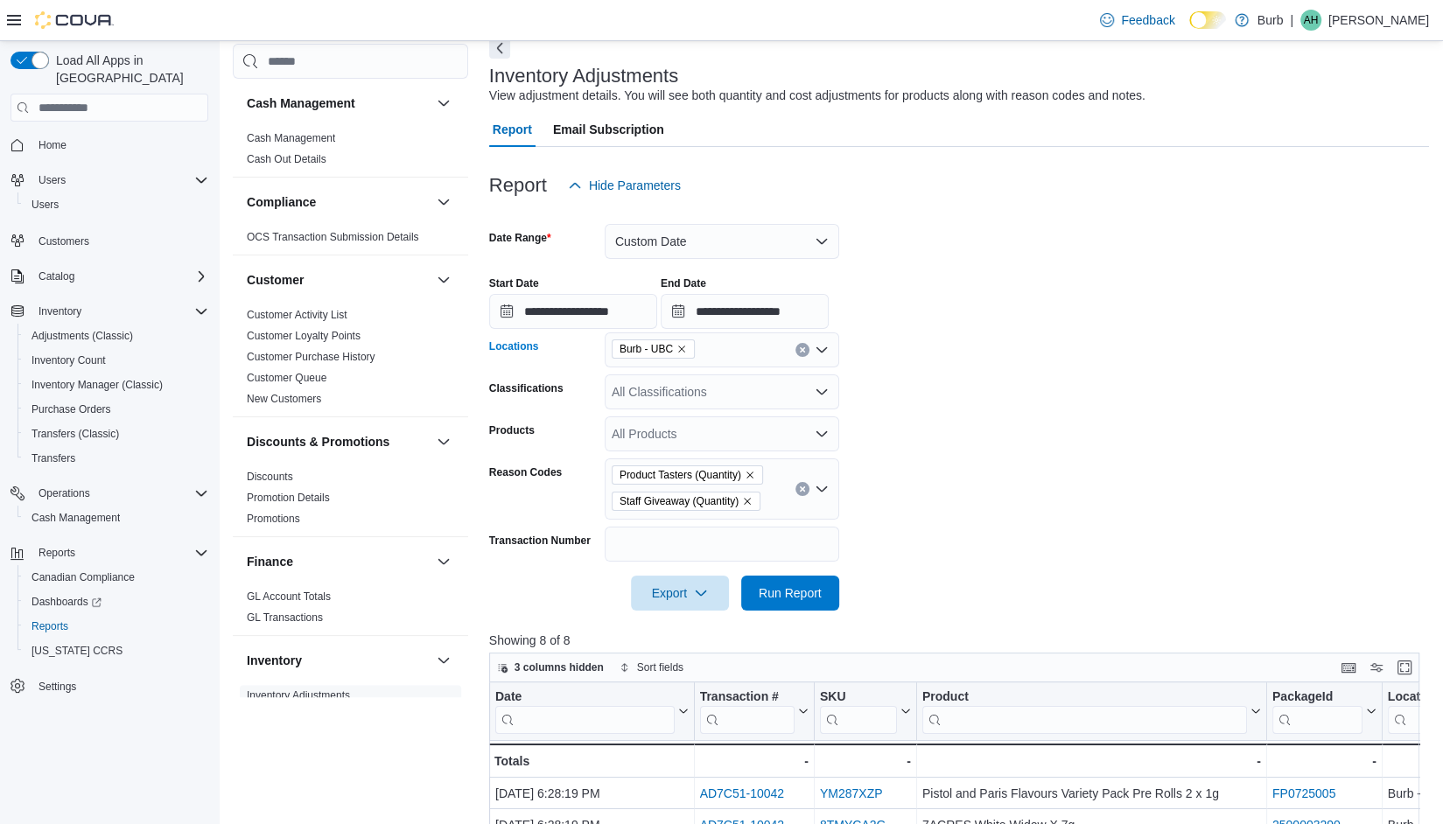
click at [691, 347] on span "Burb - UBC" at bounding box center [653, 349] width 83 height 19
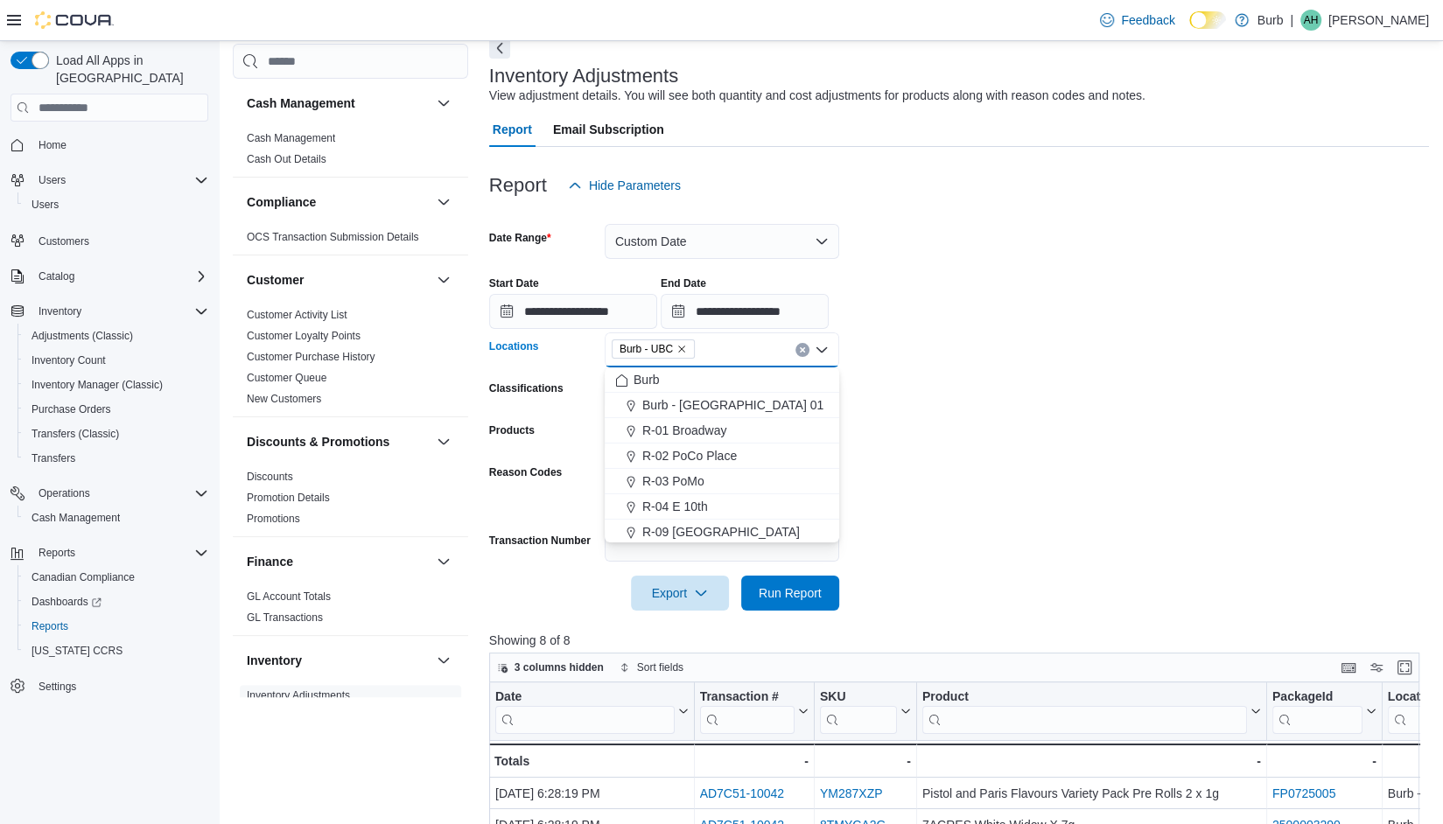
click at [690, 347] on span "Burb - UBC" at bounding box center [653, 349] width 83 height 19
click at [687, 348] on icon "Remove Burb - UBC from selection in this group" at bounding box center [681, 349] width 11 height 11
click at [665, 529] on span "R-04 E 10th" at bounding box center [675, 532] width 66 height 18
click at [1036, 414] on form "**********" at bounding box center [959, 407] width 940 height 408
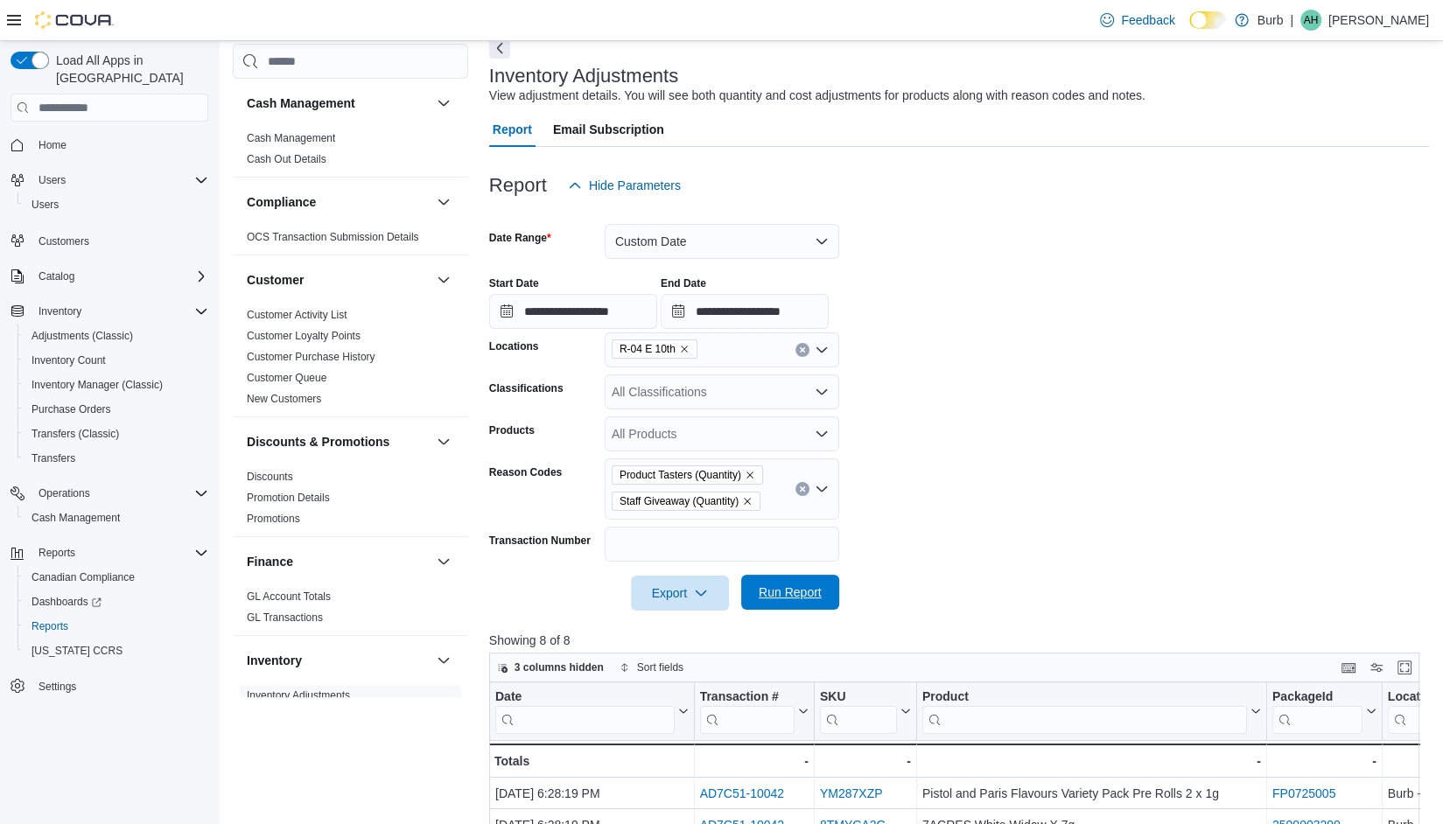
click at [790, 599] on span "Run Report" at bounding box center [790, 593] width 63 height 18
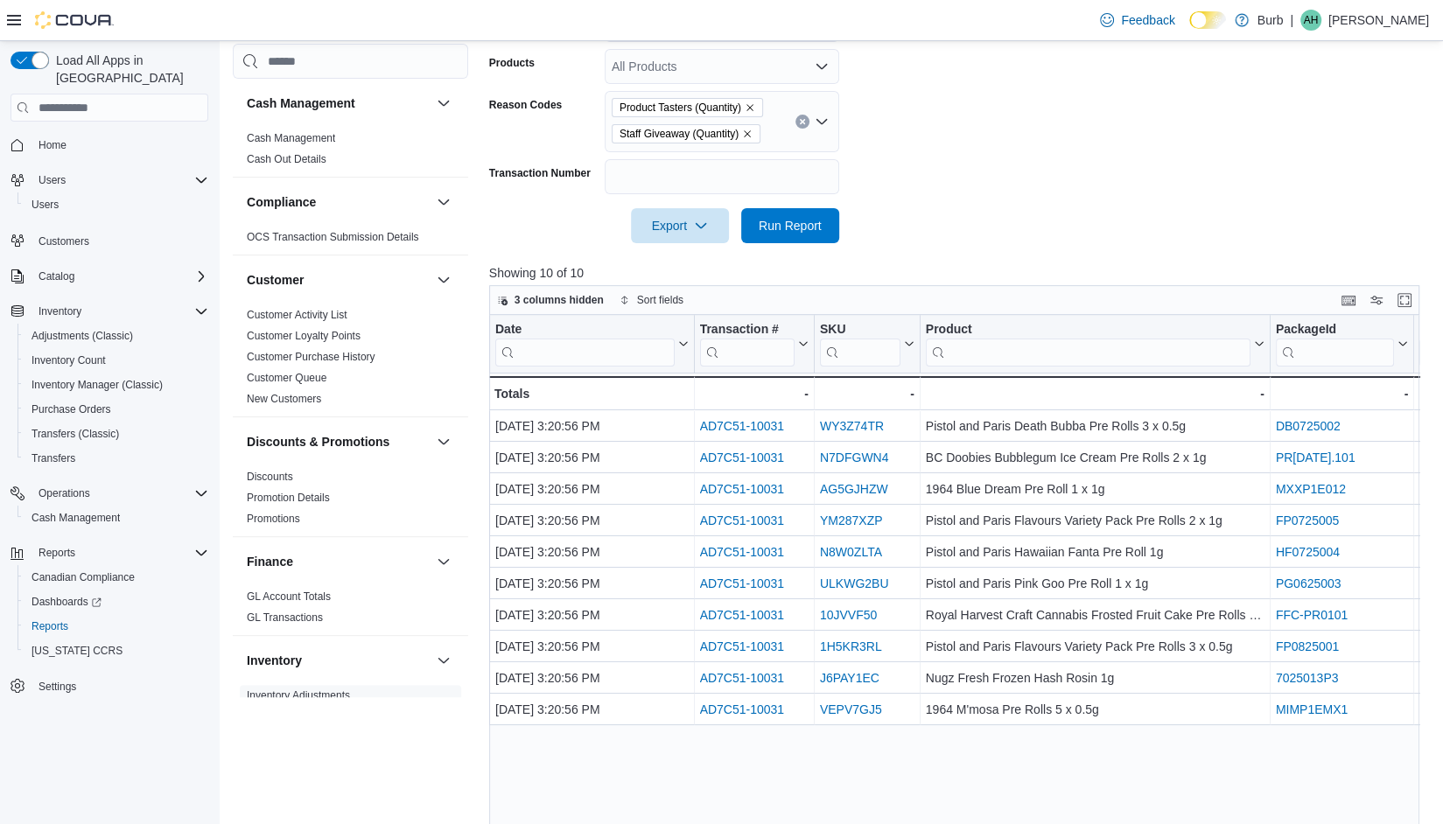
scroll to position [566, 0]
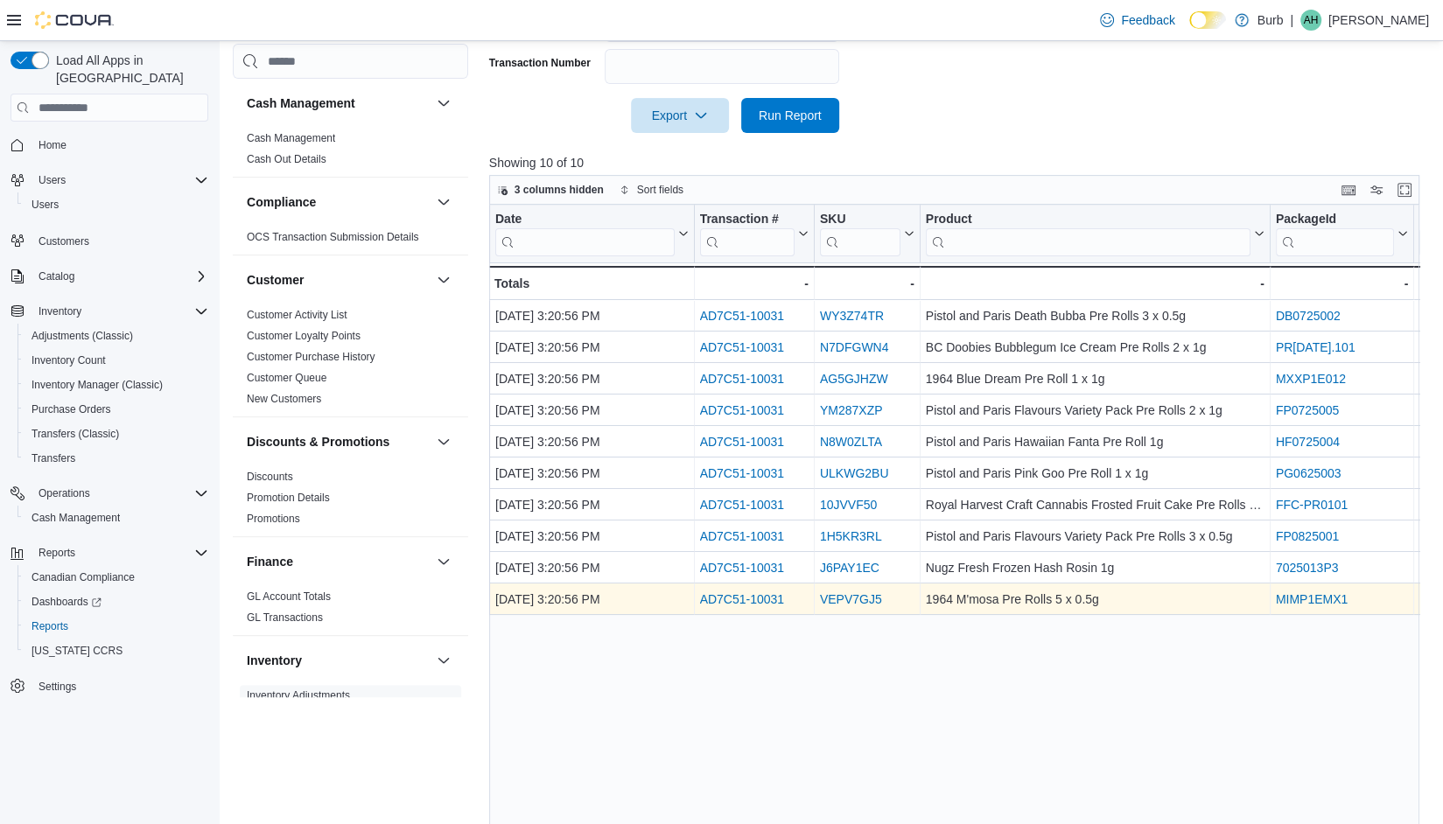
click at [761, 592] on link "AD7C51-10031" at bounding box center [741, 599] width 85 height 14
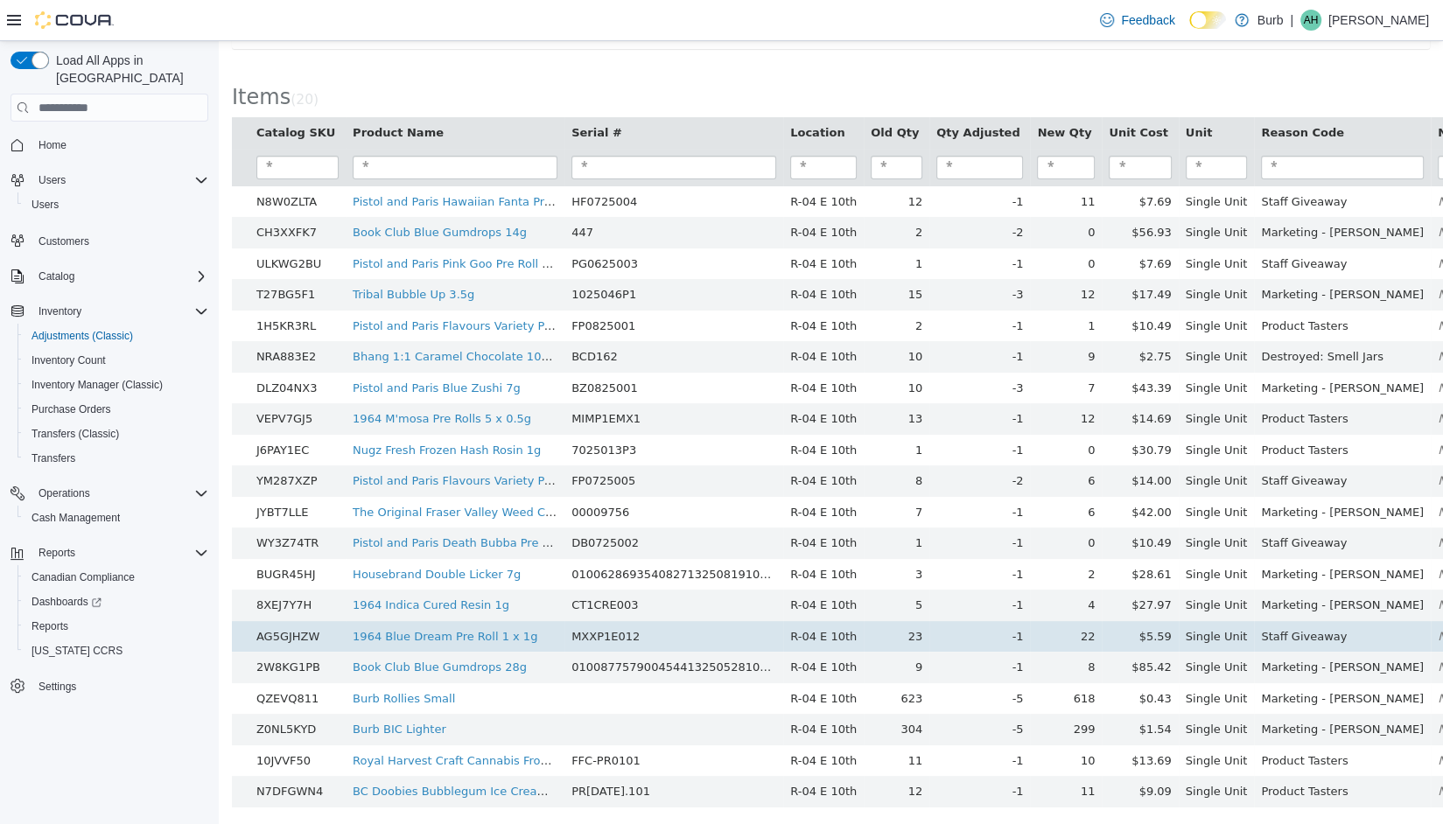
scroll to position [237, 0]
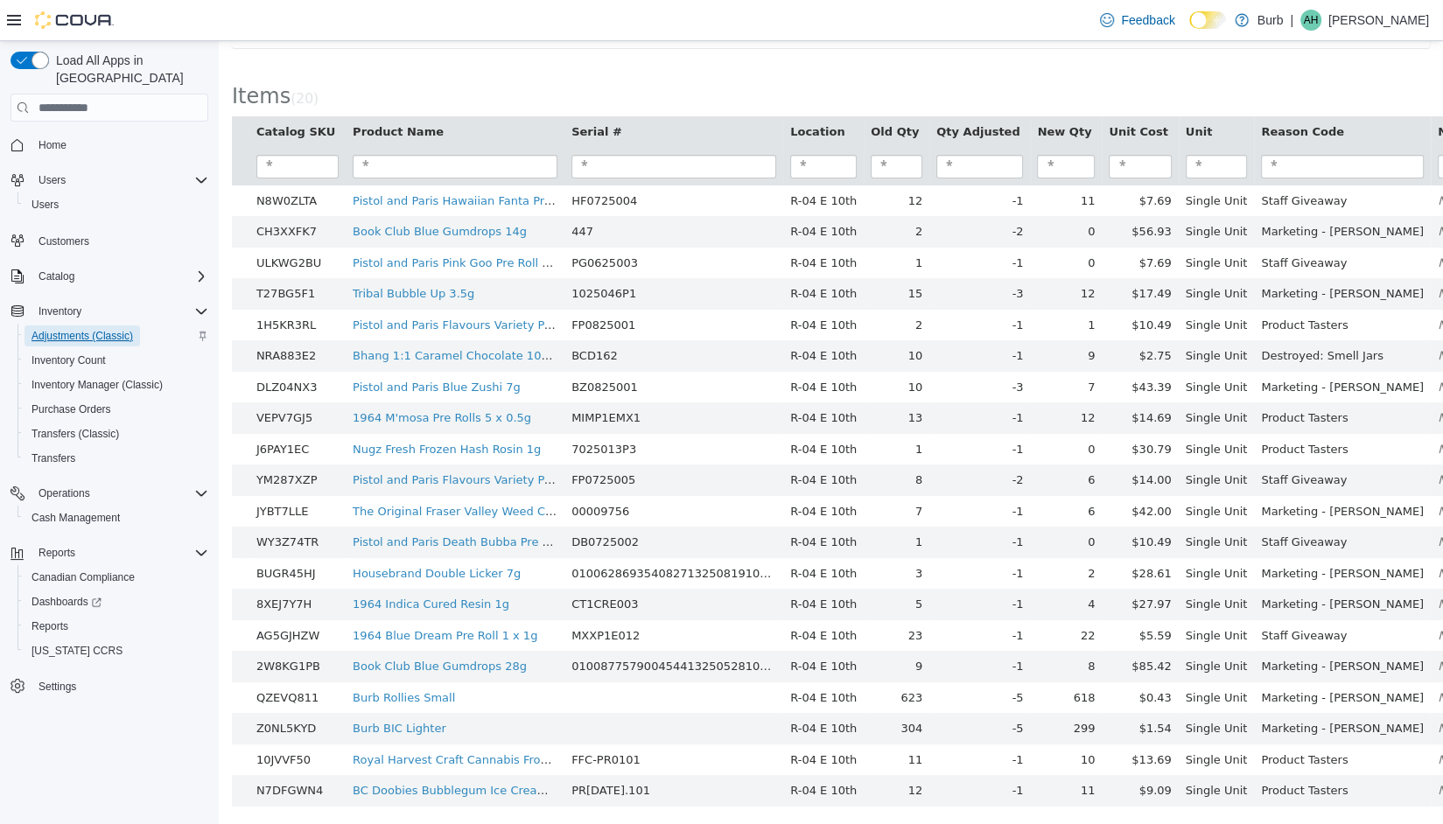
click at [122, 329] on span "Adjustments (Classic)" at bounding box center [83, 336] width 102 height 14
click at [73, 302] on span "Inventory" at bounding box center [60, 311] width 43 height 21
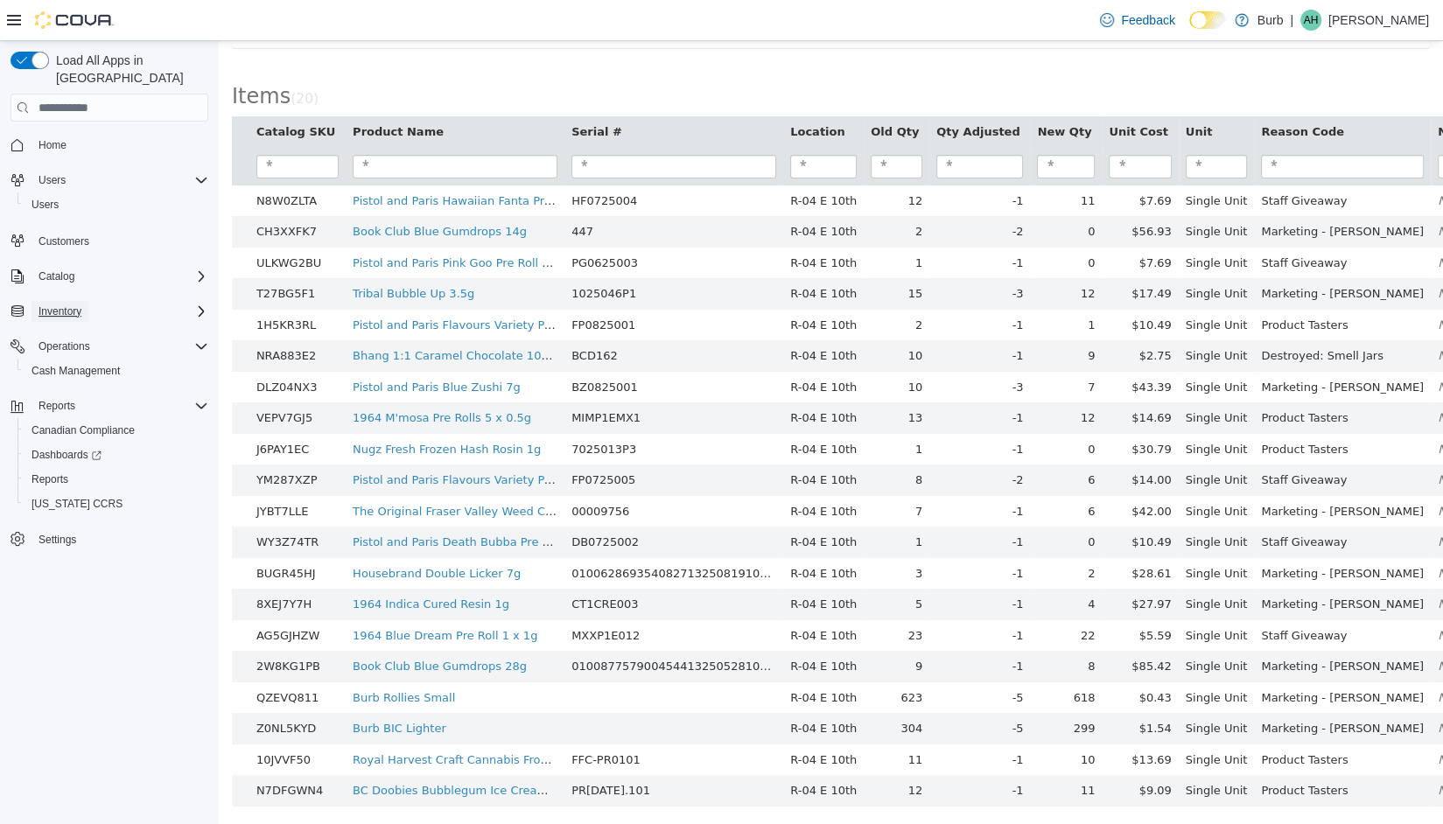
click at [77, 305] on span "Inventory" at bounding box center [60, 312] width 43 height 14
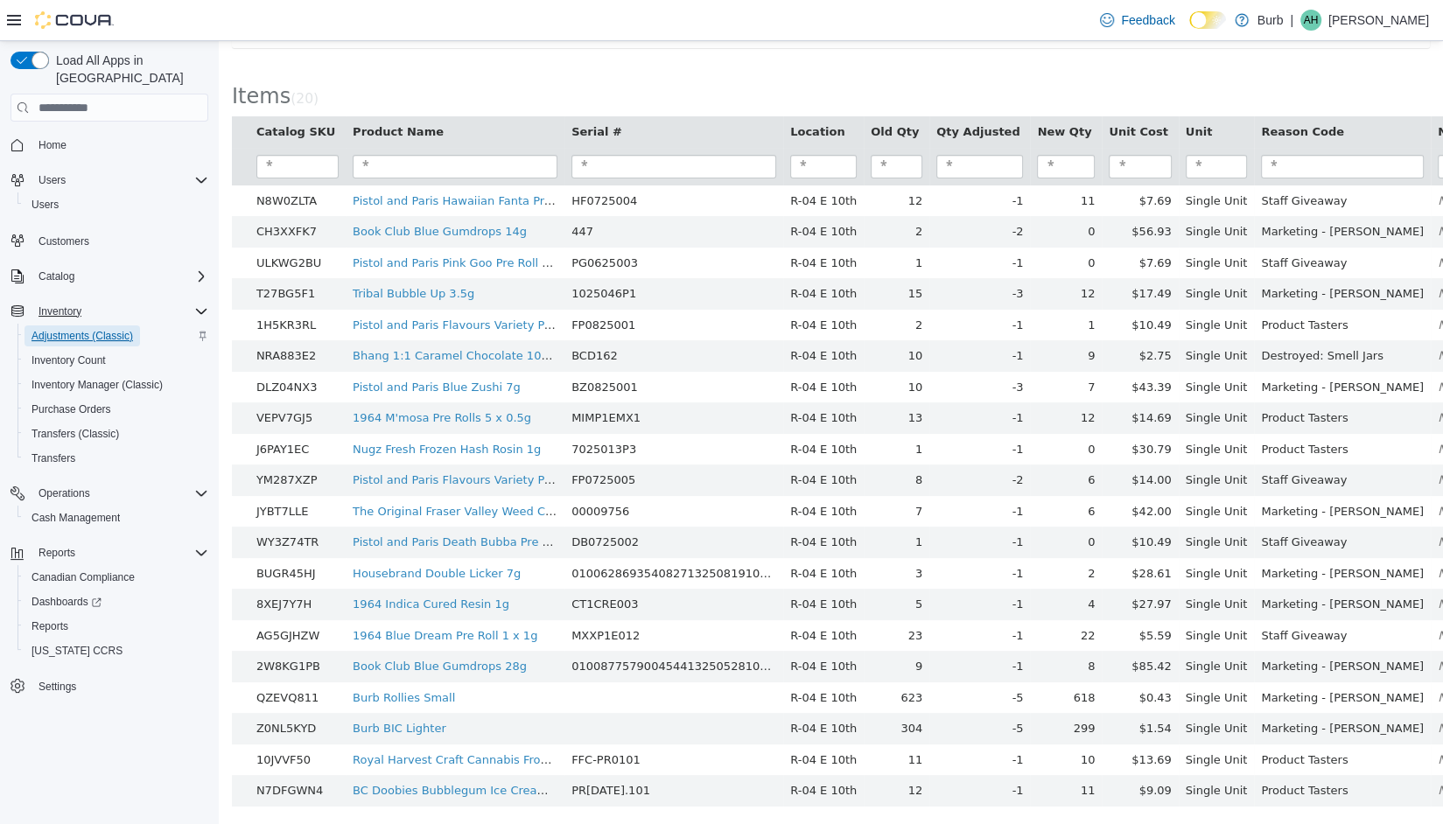
click at [57, 329] on span "Adjustments (Classic)" at bounding box center [83, 336] width 102 height 14
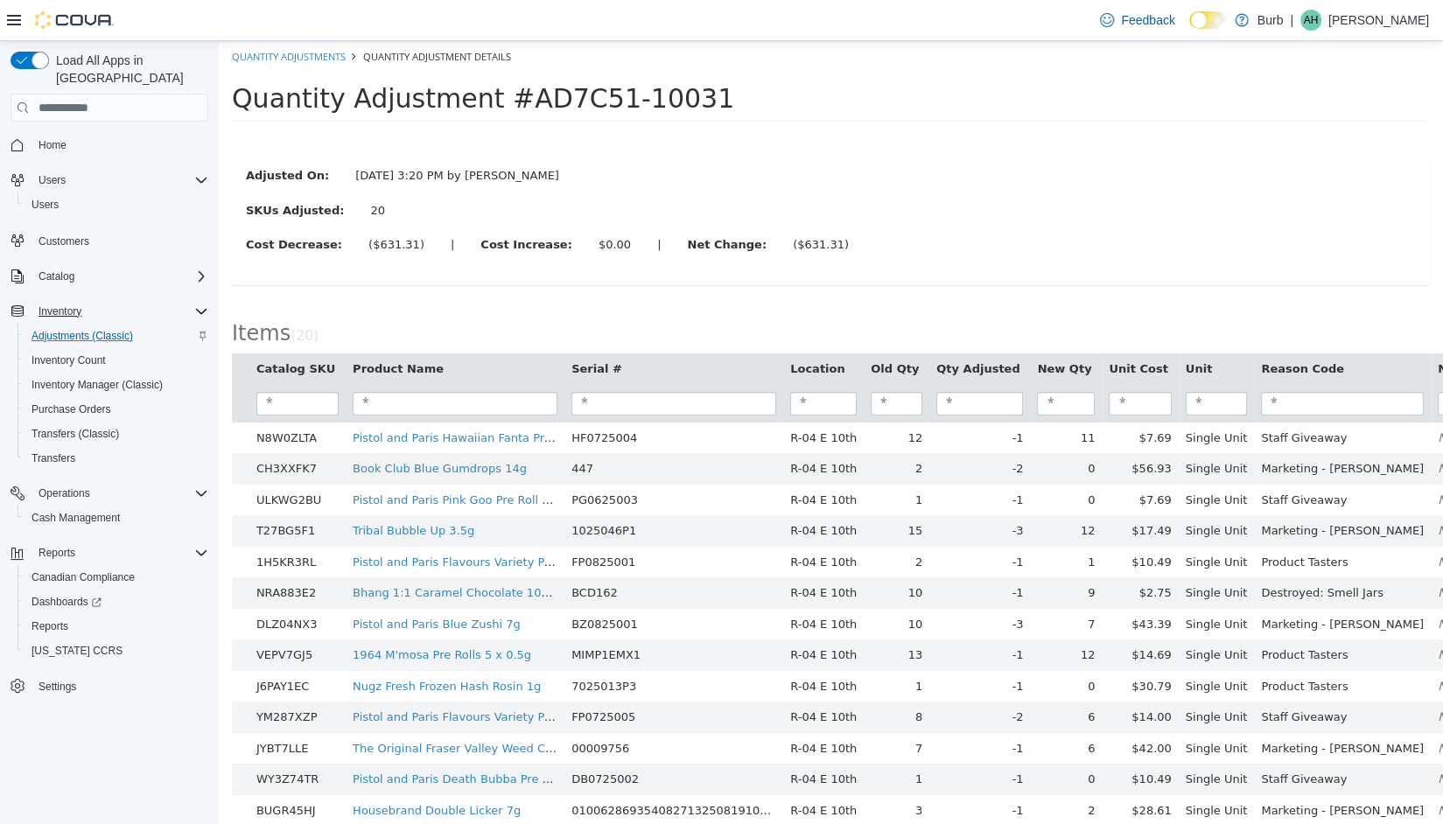
click at [291, 64] on li "Quantity Adjustments" at bounding box center [289, 57] width 114 height 18
click at [303, 52] on link "Quantity Adjustments" at bounding box center [289, 56] width 114 height 13
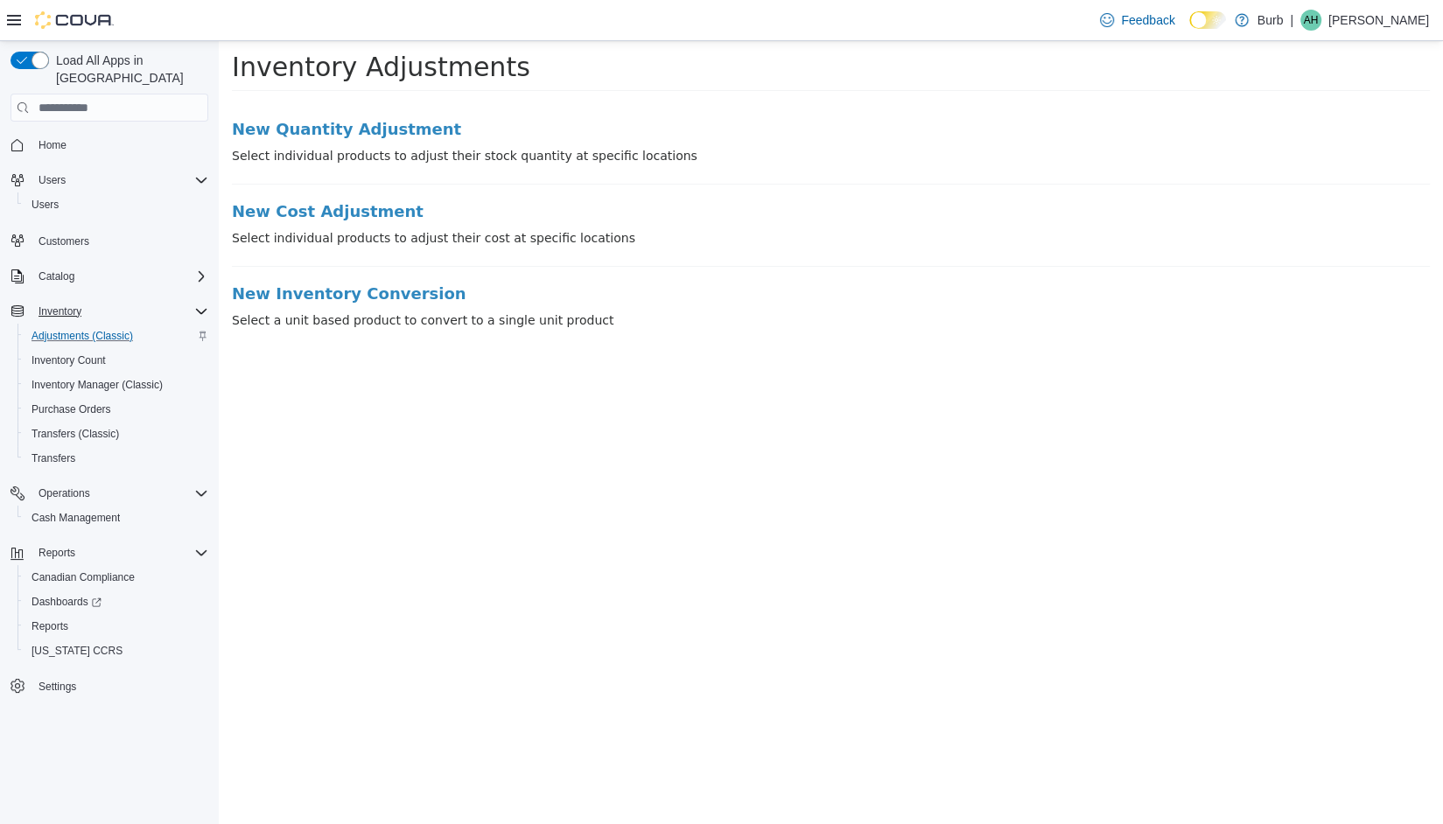
click at [363, 147] on p "Select individual products to adjust their stock quantity at specific locations" at bounding box center [831, 156] width 1198 height 18
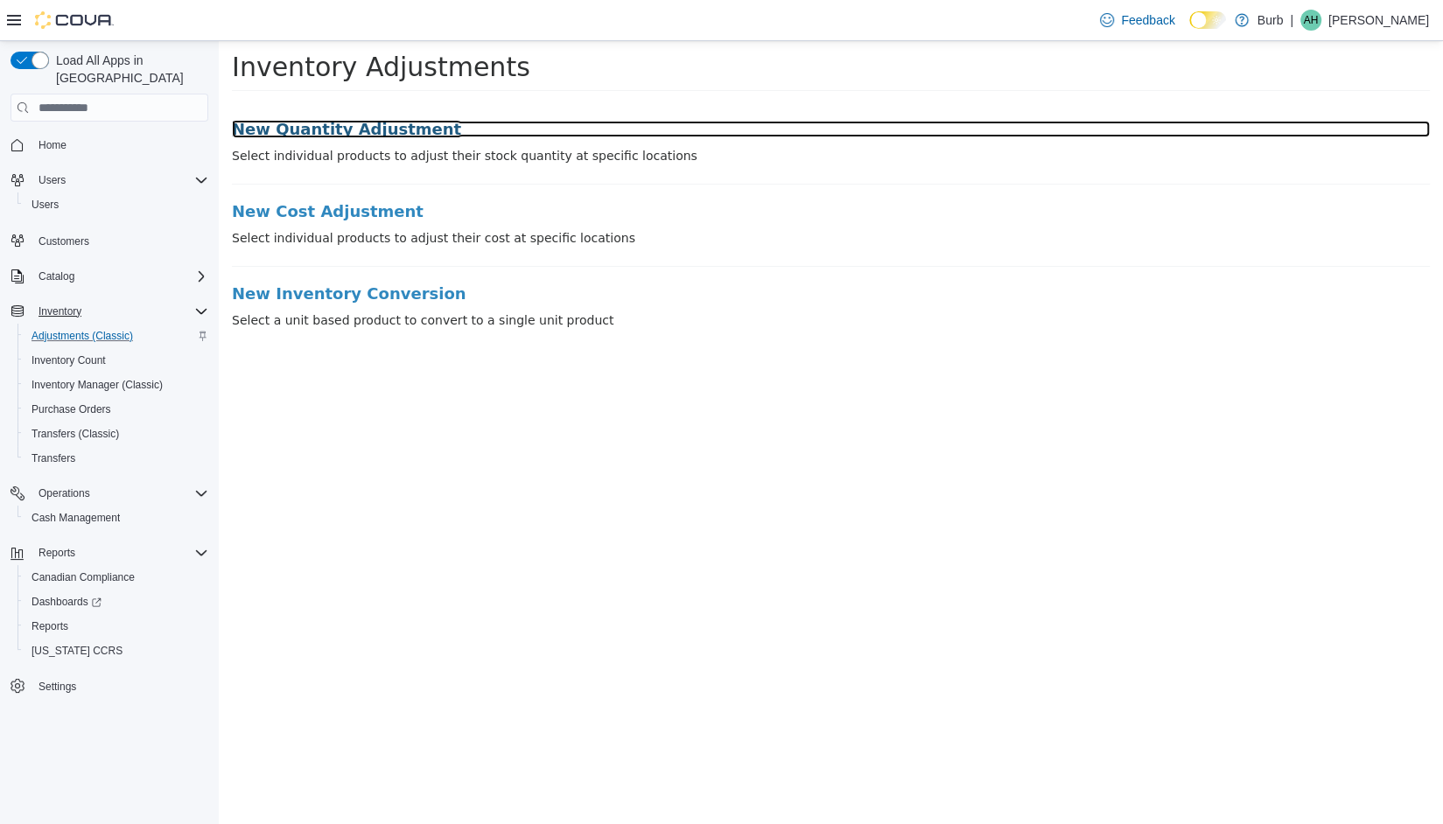
click at [373, 136] on h3 "New Quantity Adjustment" at bounding box center [831, 130] width 1198 height 18
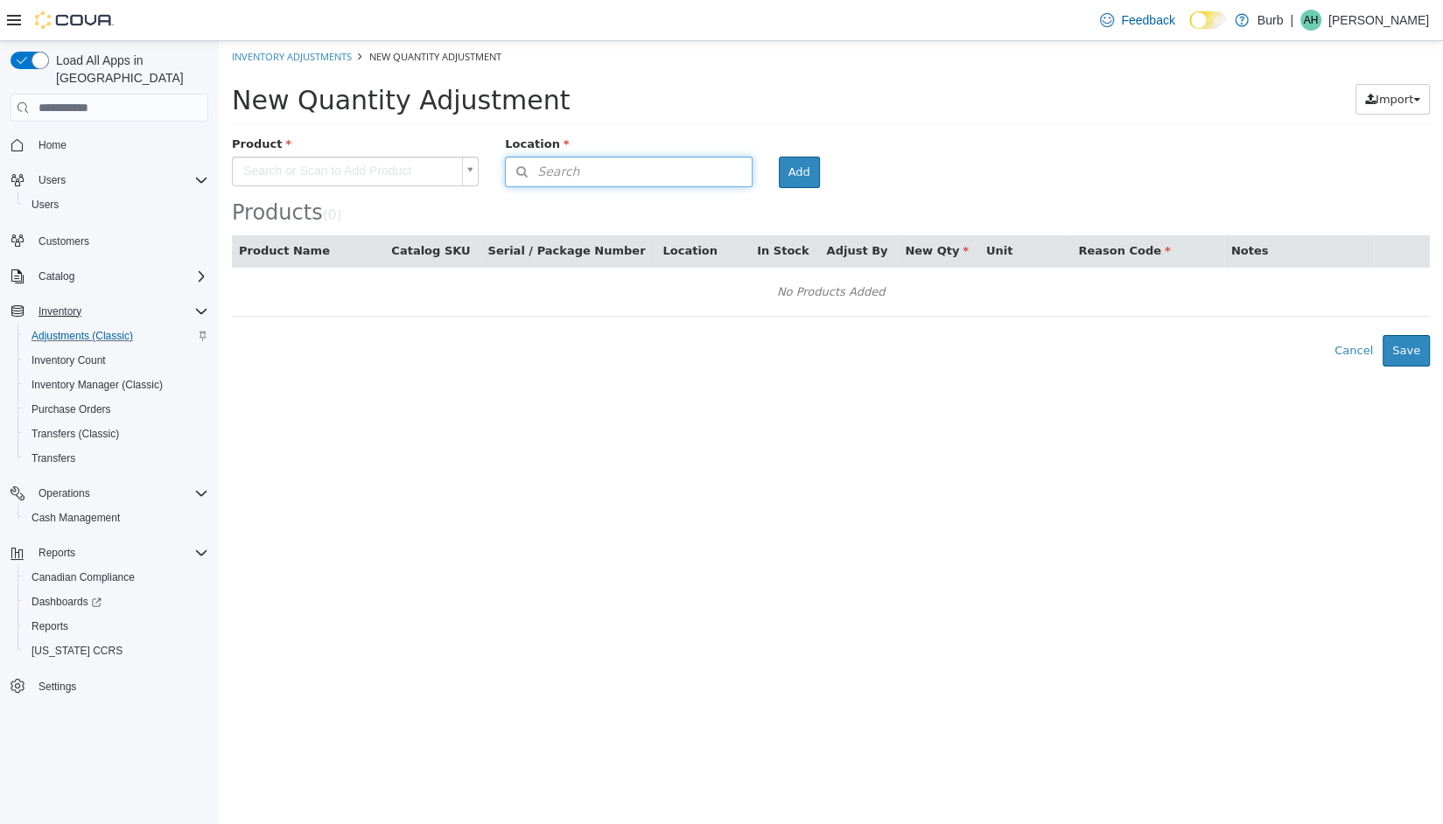
click at [670, 177] on button "Search" at bounding box center [628, 172] width 247 height 31
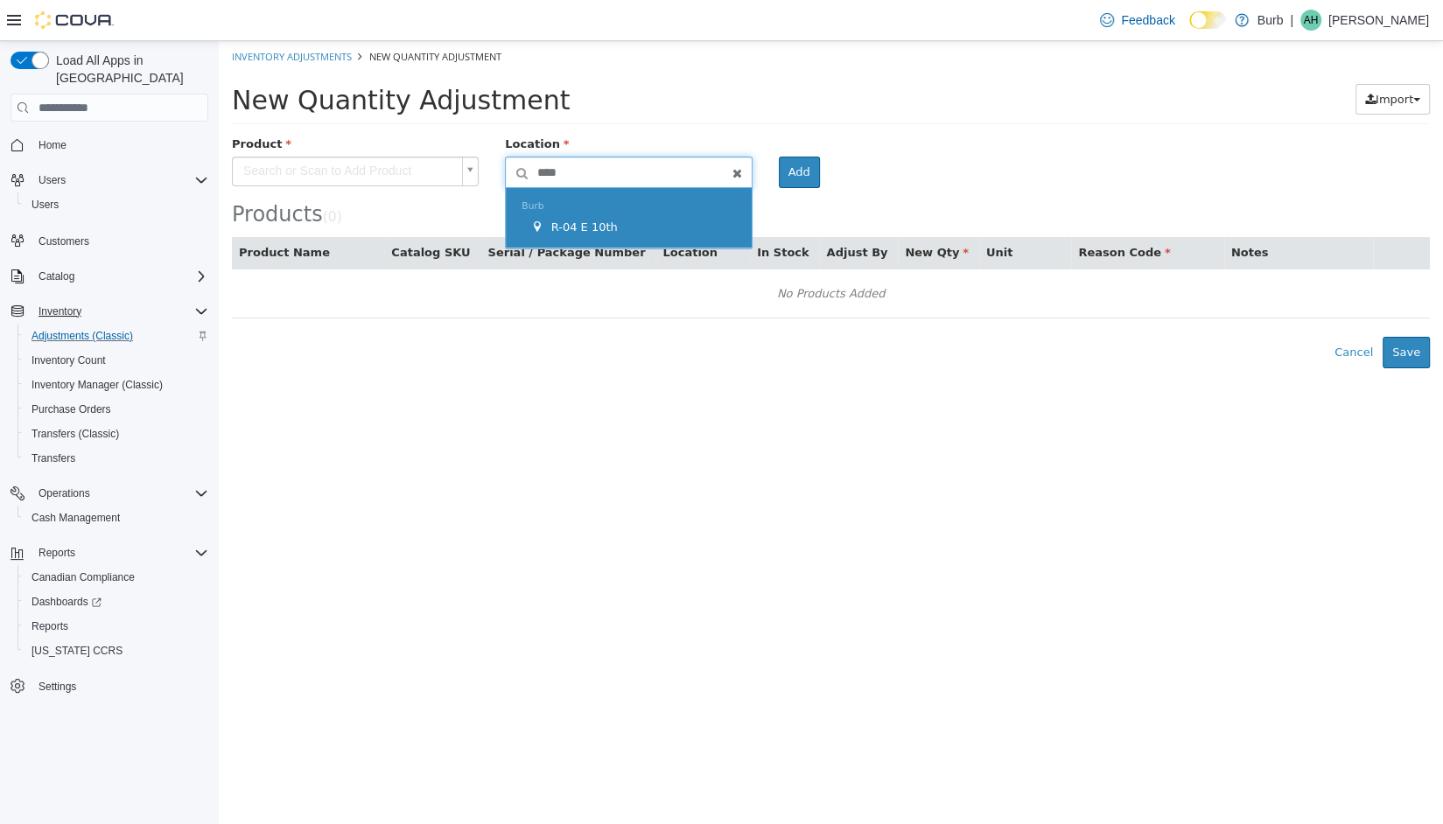
type input "****"
click at [648, 210] on div "Burb R-04 E 10th" at bounding box center [628, 218] width 245 height 60
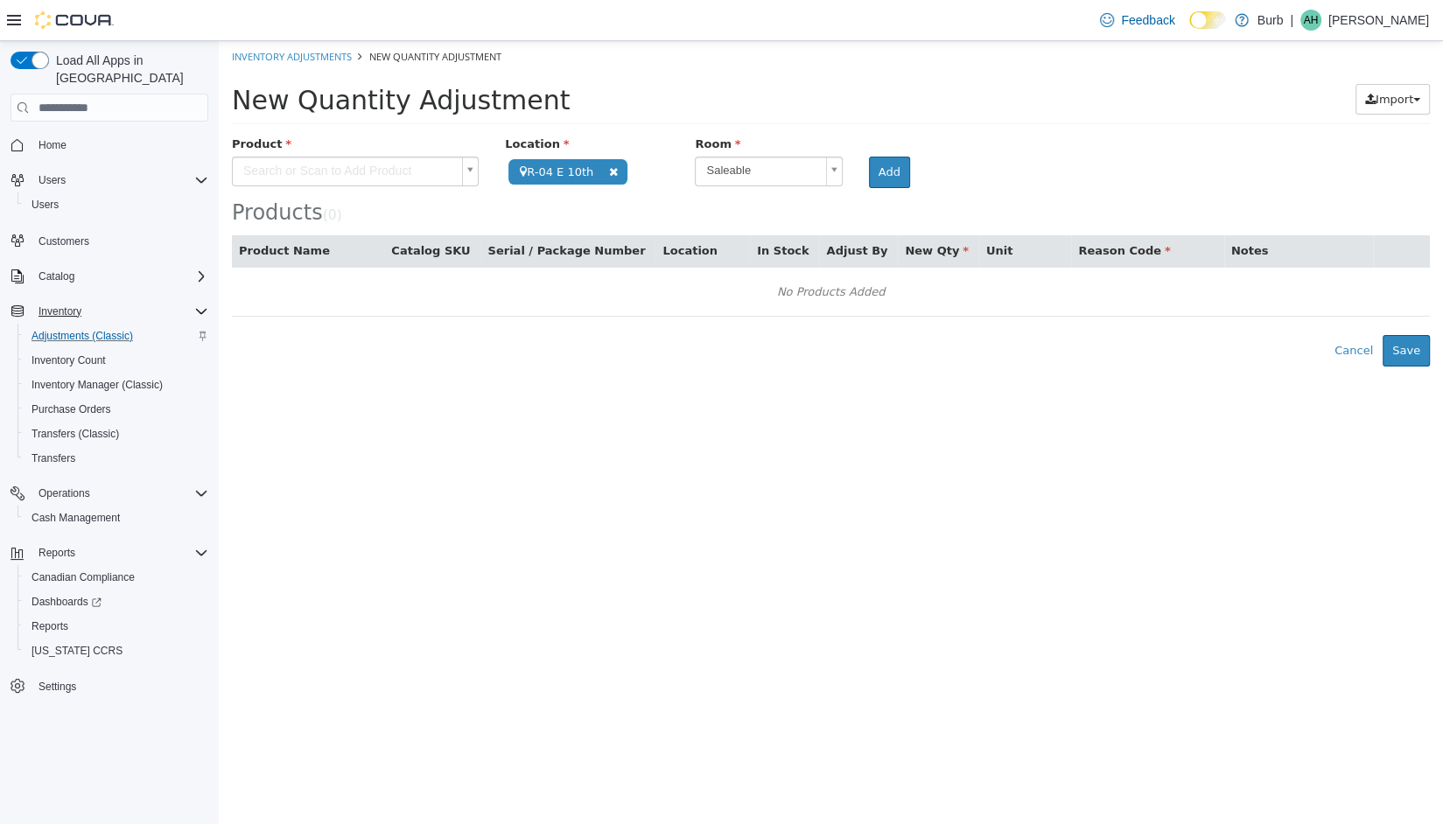
click at [333, 165] on body "**********" at bounding box center [831, 204] width 1224 height 326
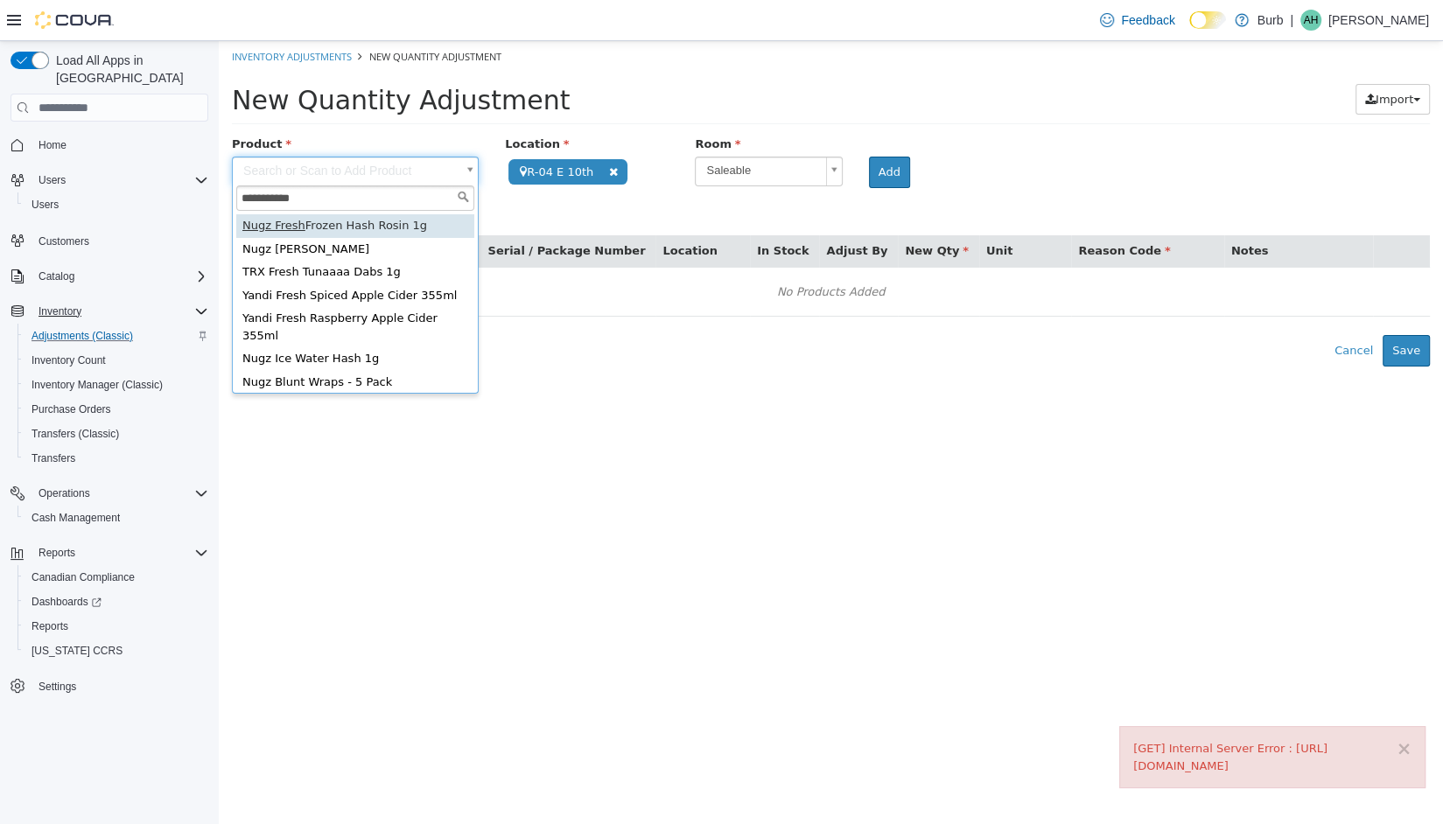
type input "**********"
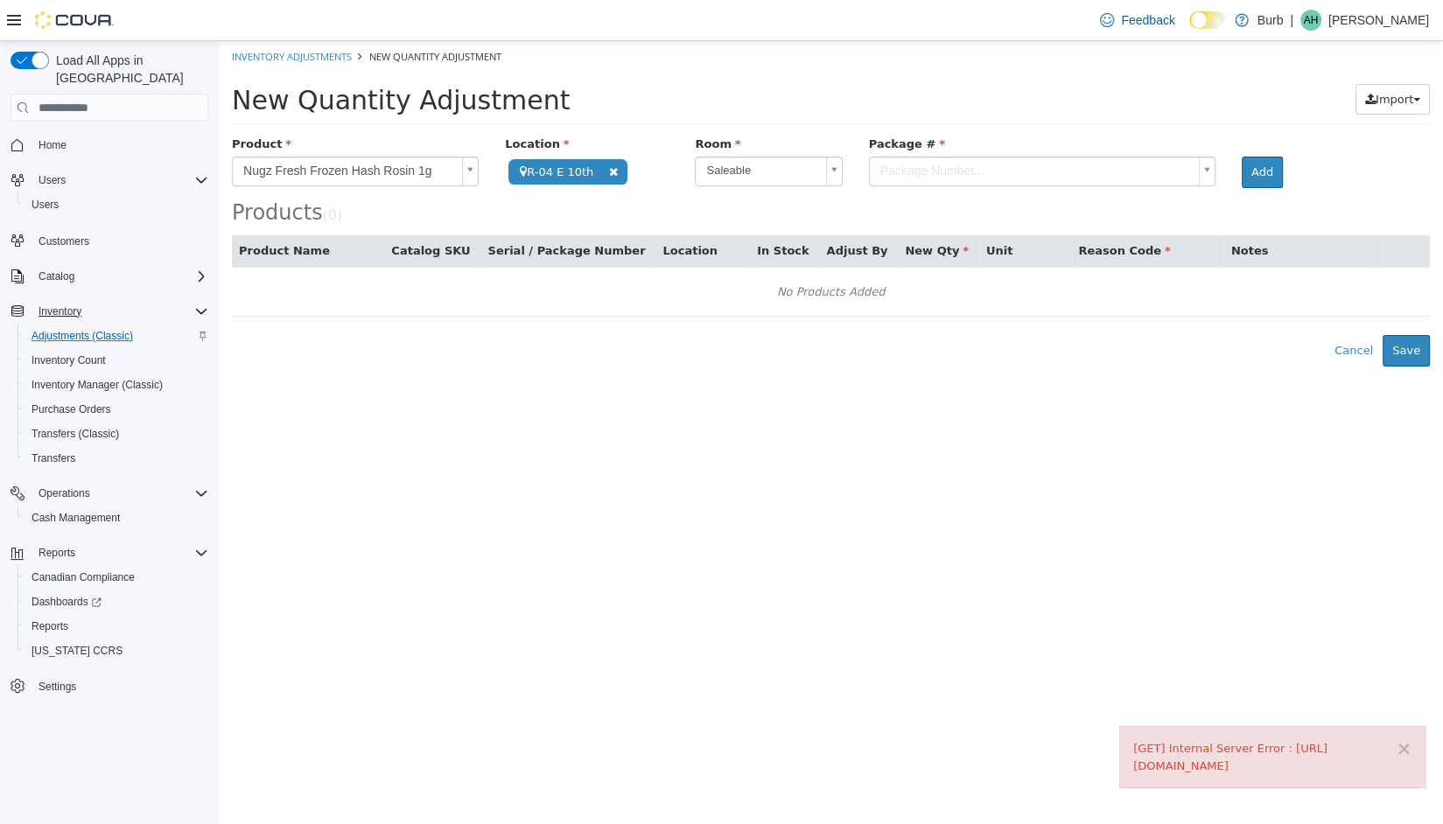
click at [981, 192] on div "Products ( 0 )" at bounding box center [831, 180] width 1198 height 89
click at [993, 178] on body "**********" at bounding box center [831, 204] width 1224 height 326
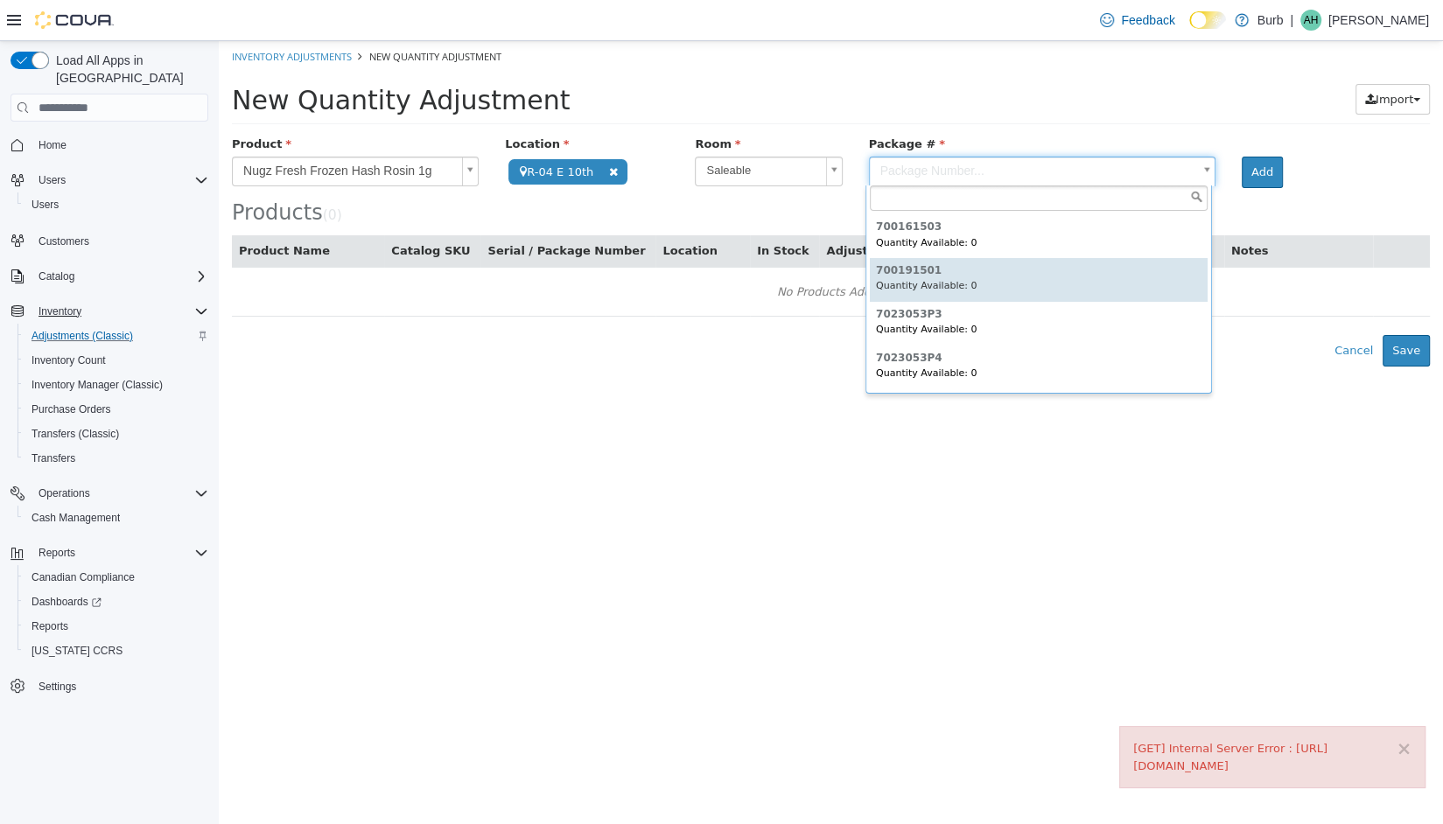
scroll to position [738, 0]
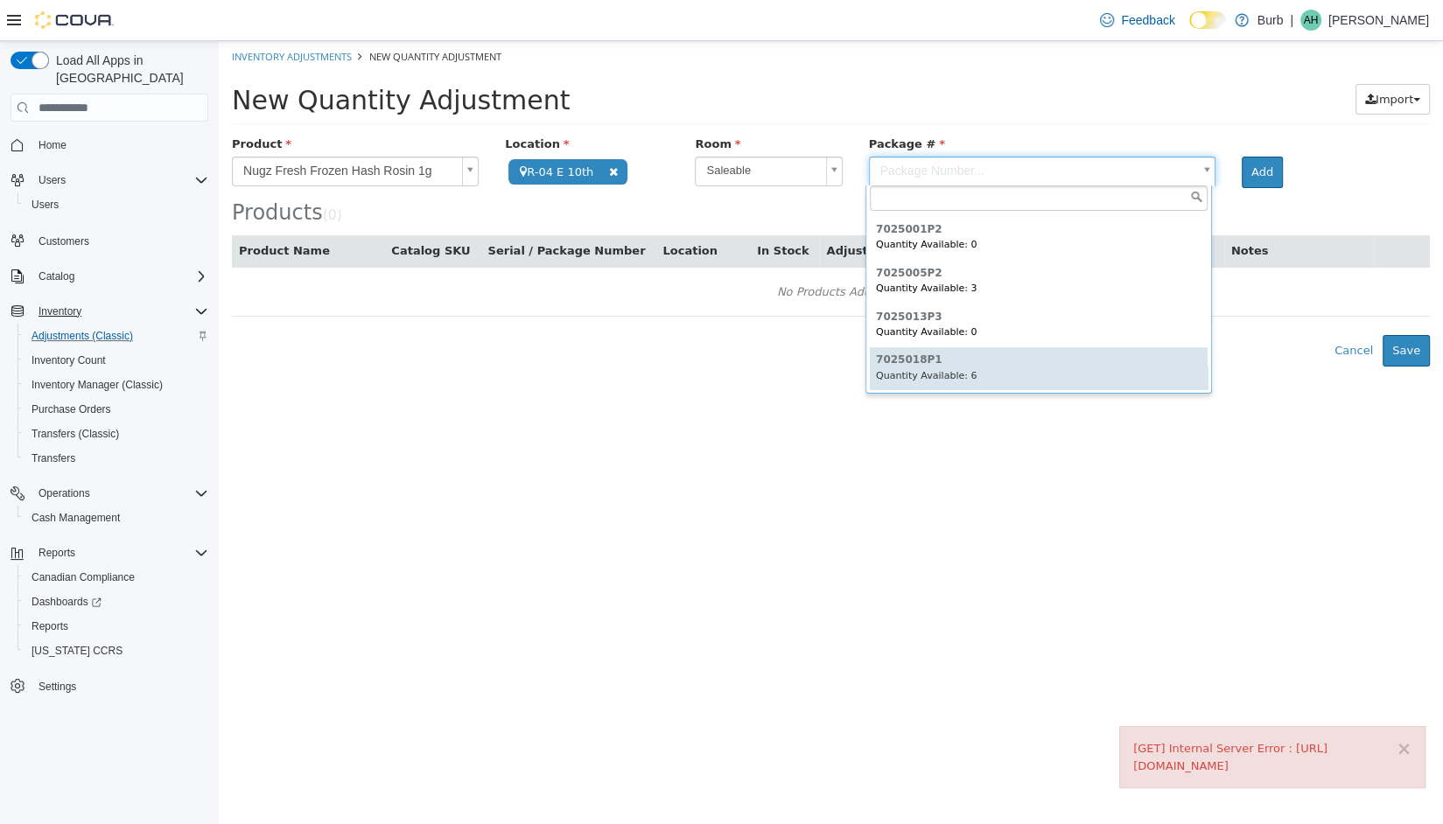
type input "*********"
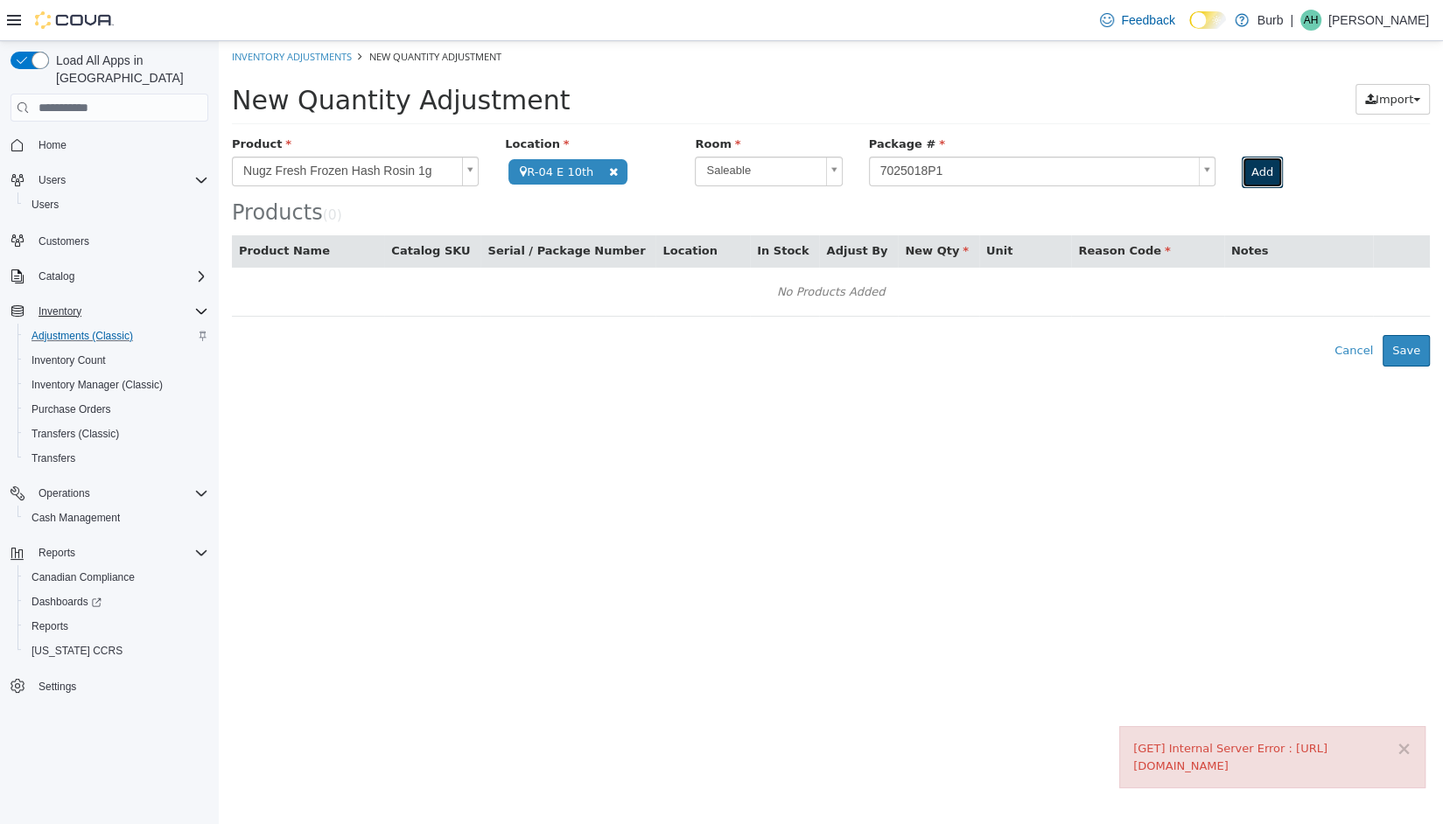
click at [1251, 174] on button "Add" at bounding box center [1262, 173] width 41 height 32
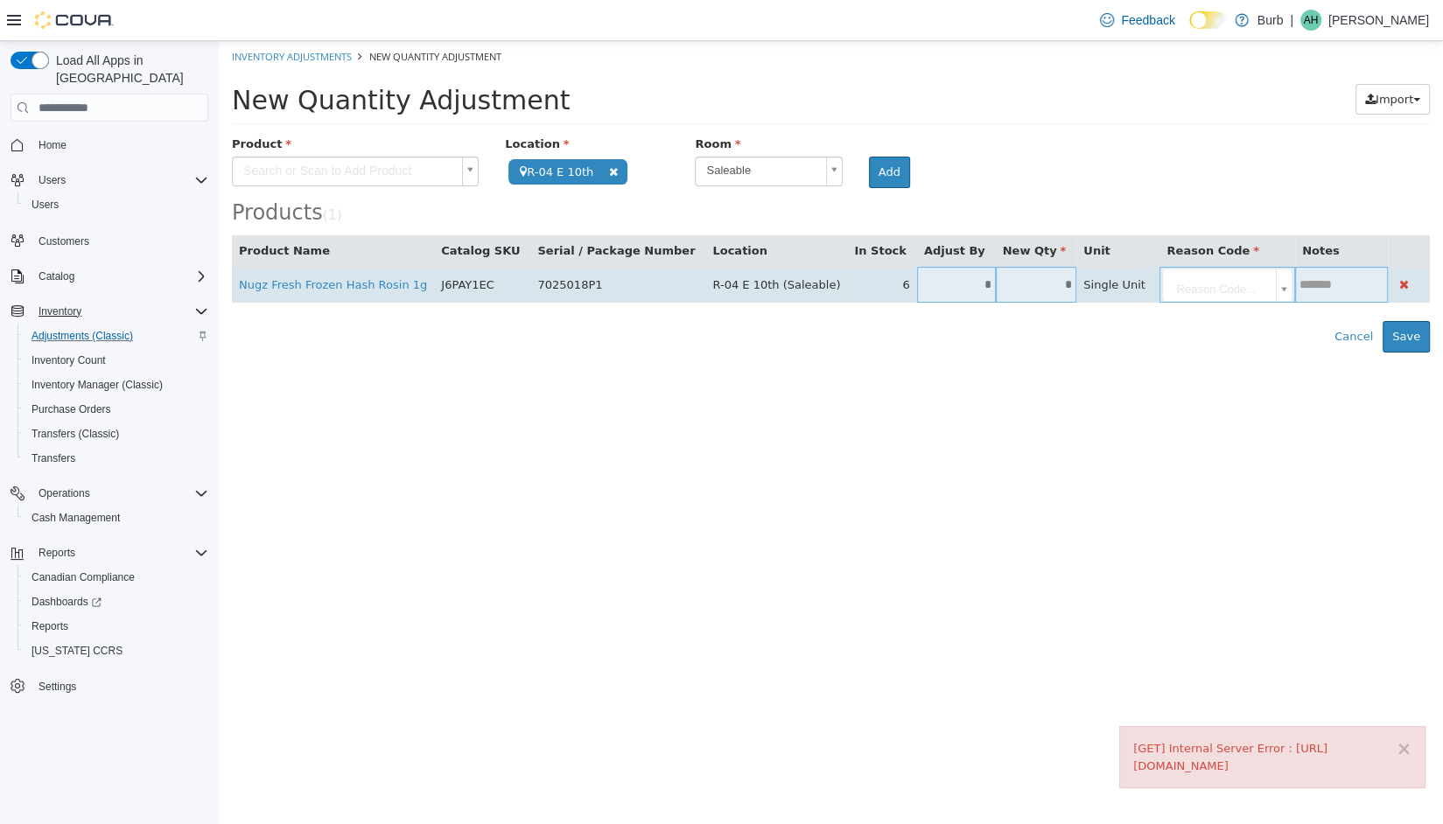
click at [917, 284] on input "*" at bounding box center [956, 284] width 79 height 13
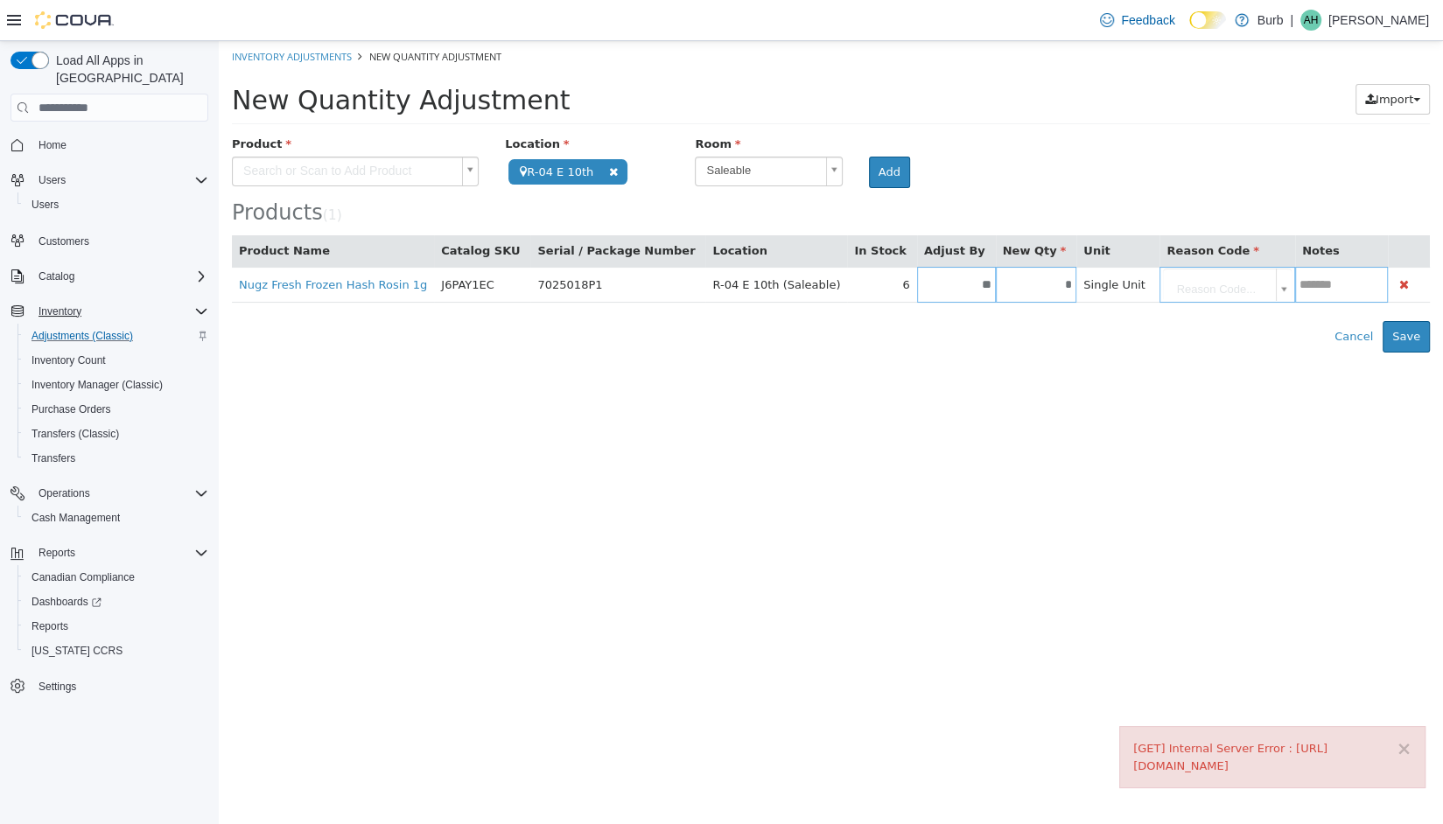
type input "**"
type input "*"
click at [752, 353] on html "**********" at bounding box center [831, 197] width 1224 height 312
click at [1161, 263] on th "Reason Code" at bounding box center [1228, 251] width 136 height 32
click at [1160, 270] on body "**********" at bounding box center [831, 197] width 1224 height 312
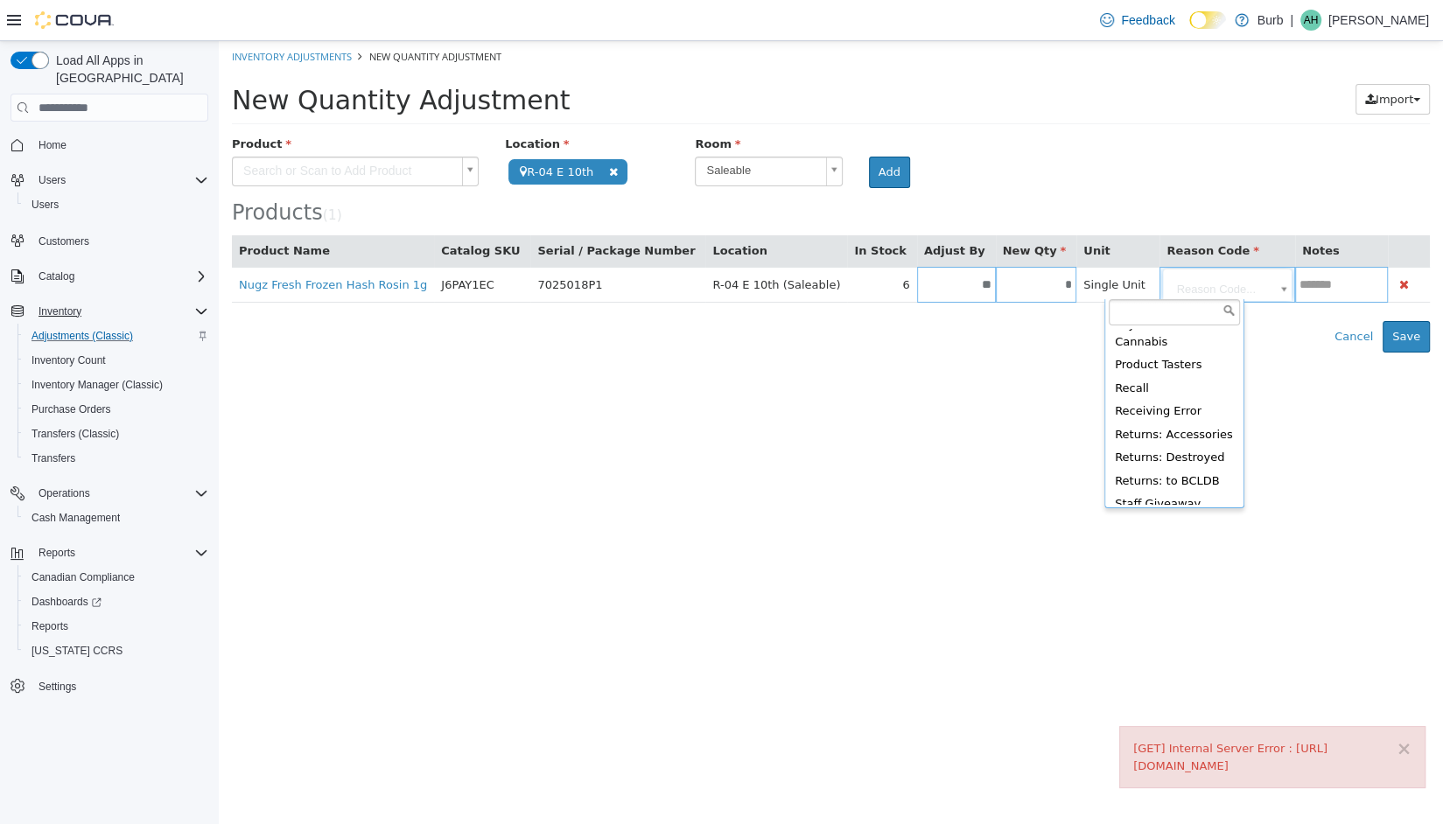
scroll to position [340, 0]
type input "**********"
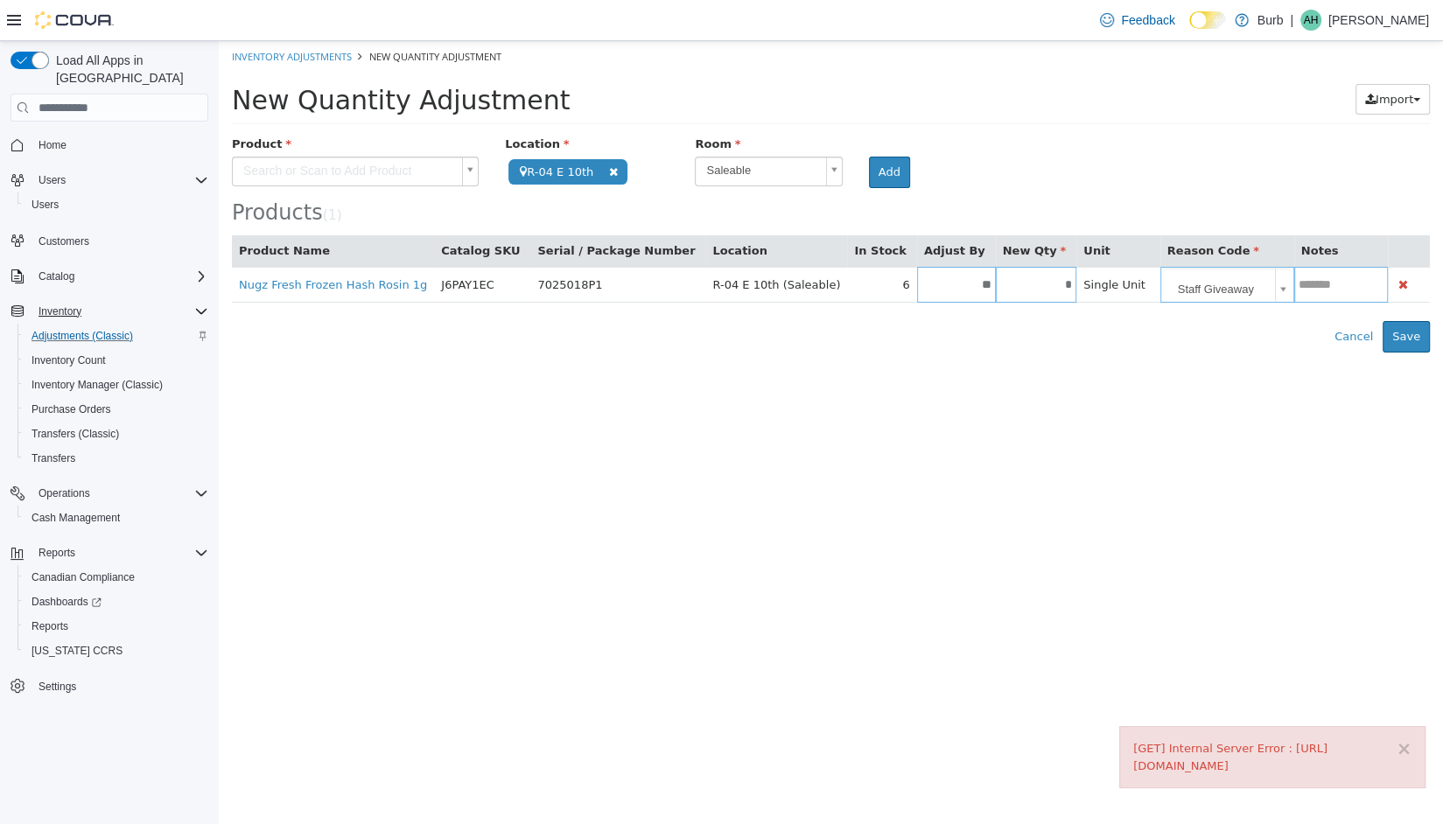
click at [1158, 353] on html "**********" at bounding box center [831, 197] width 1224 height 312
click at [1398, 325] on button "Save" at bounding box center [1406, 337] width 47 height 32
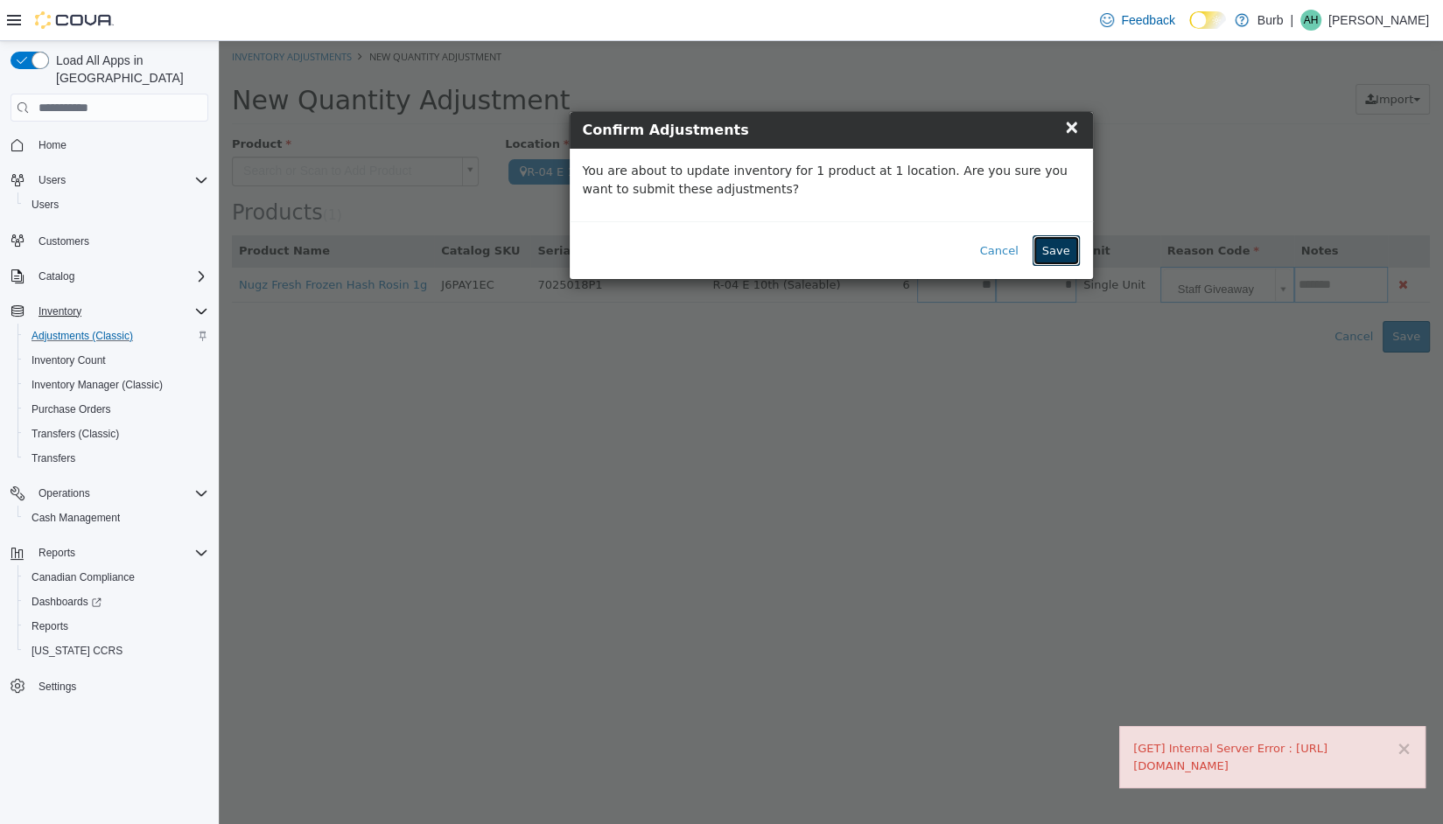
click at [1073, 238] on button "Save" at bounding box center [1056, 251] width 47 height 32
